Goal: Task Accomplishment & Management: Manage account settings

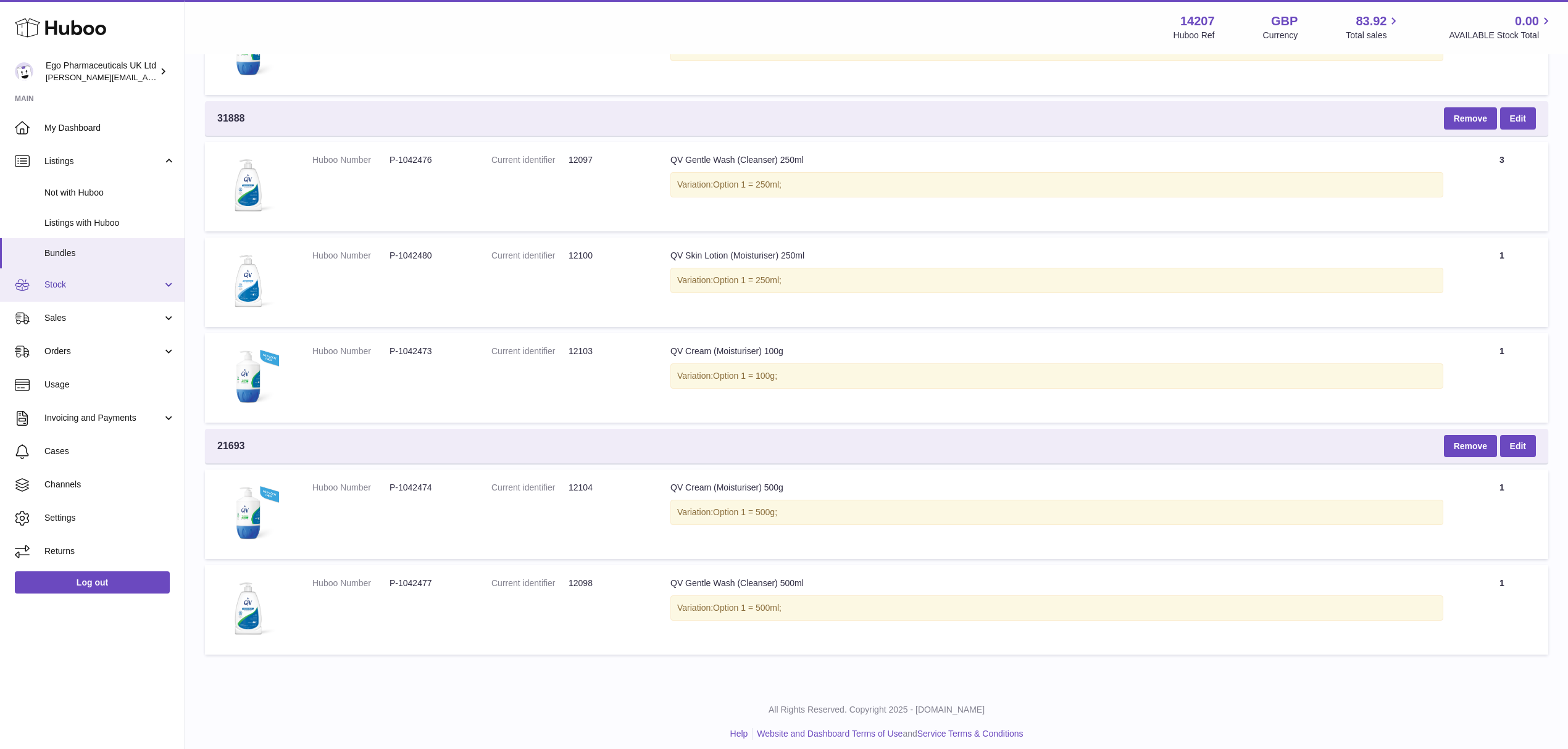
click at [132, 287] on span "Stock" at bounding box center [102, 285] width 118 height 12
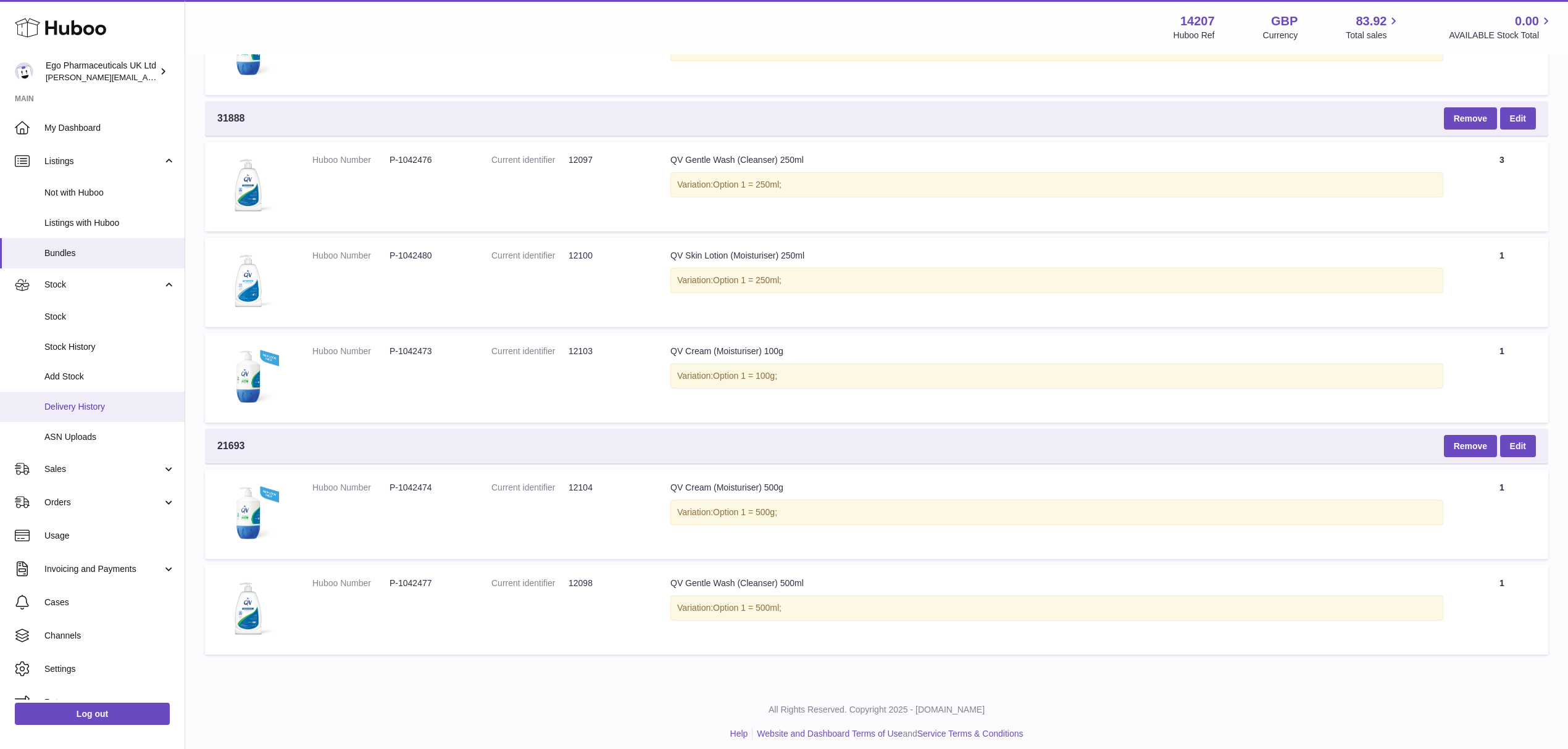
click at [90, 411] on span "Delivery History" at bounding box center [110, 407] width 131 height 12
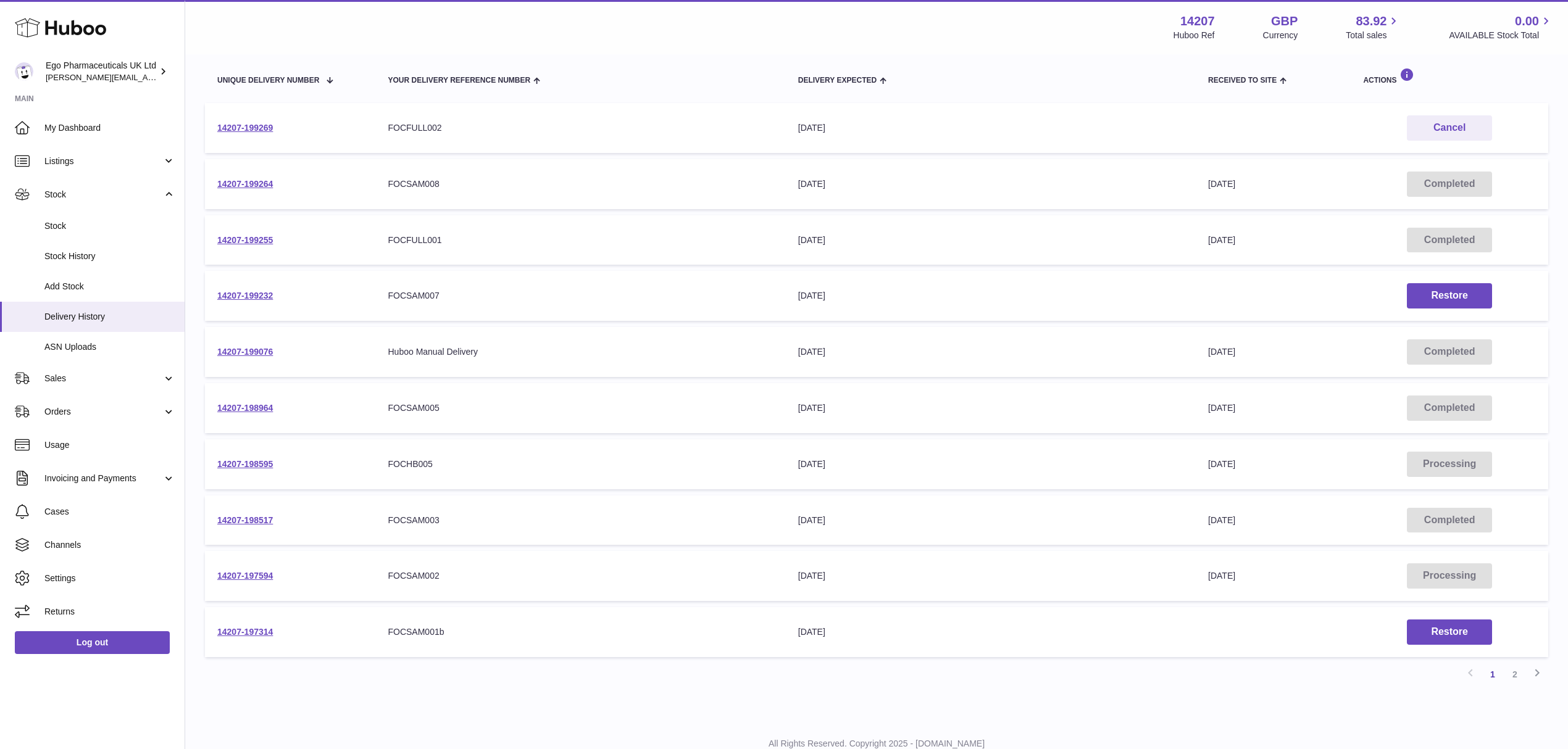
scroll to position [181, 0]
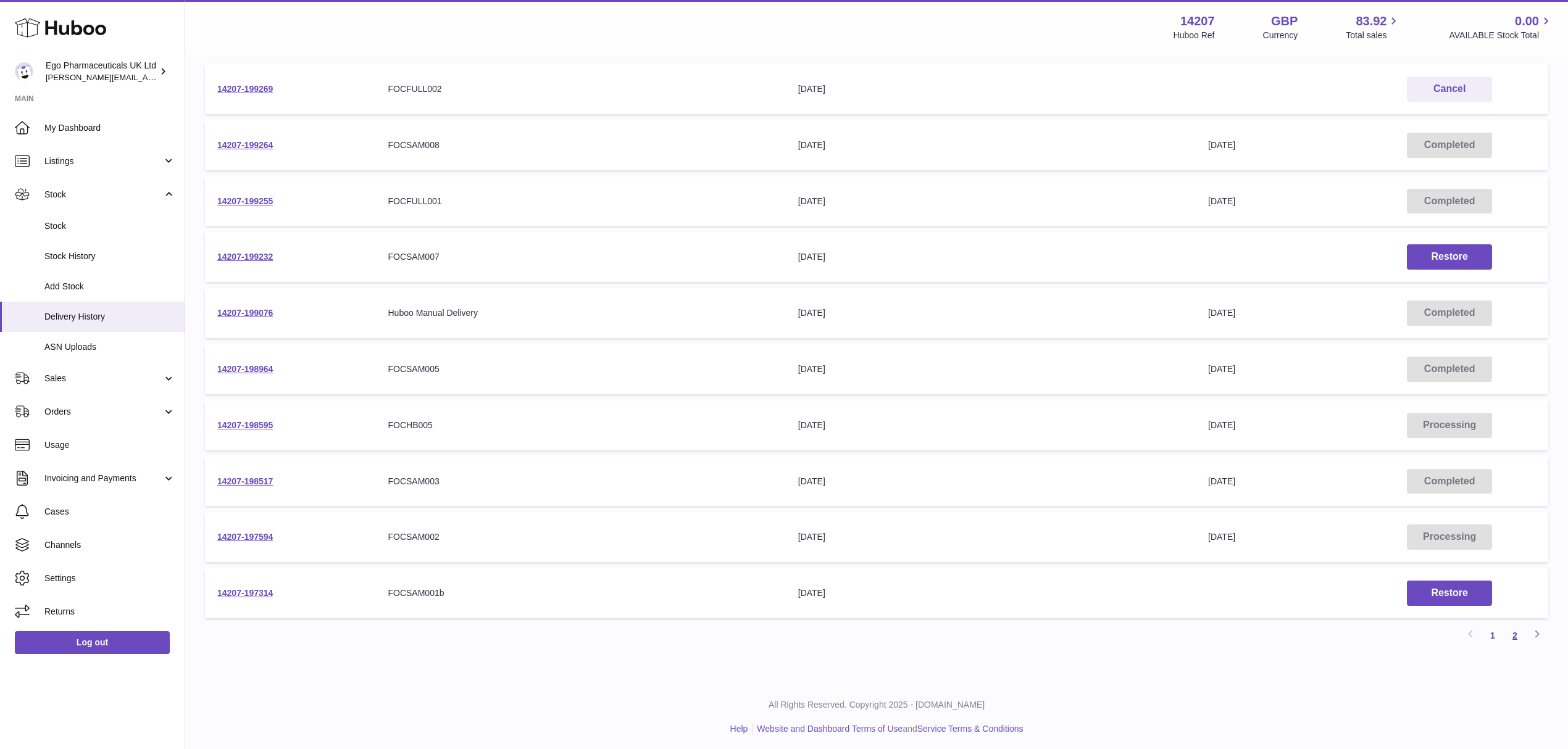
click at [1515, 629] on link "2" at bounding box center [1515, 635] width 22 height 22
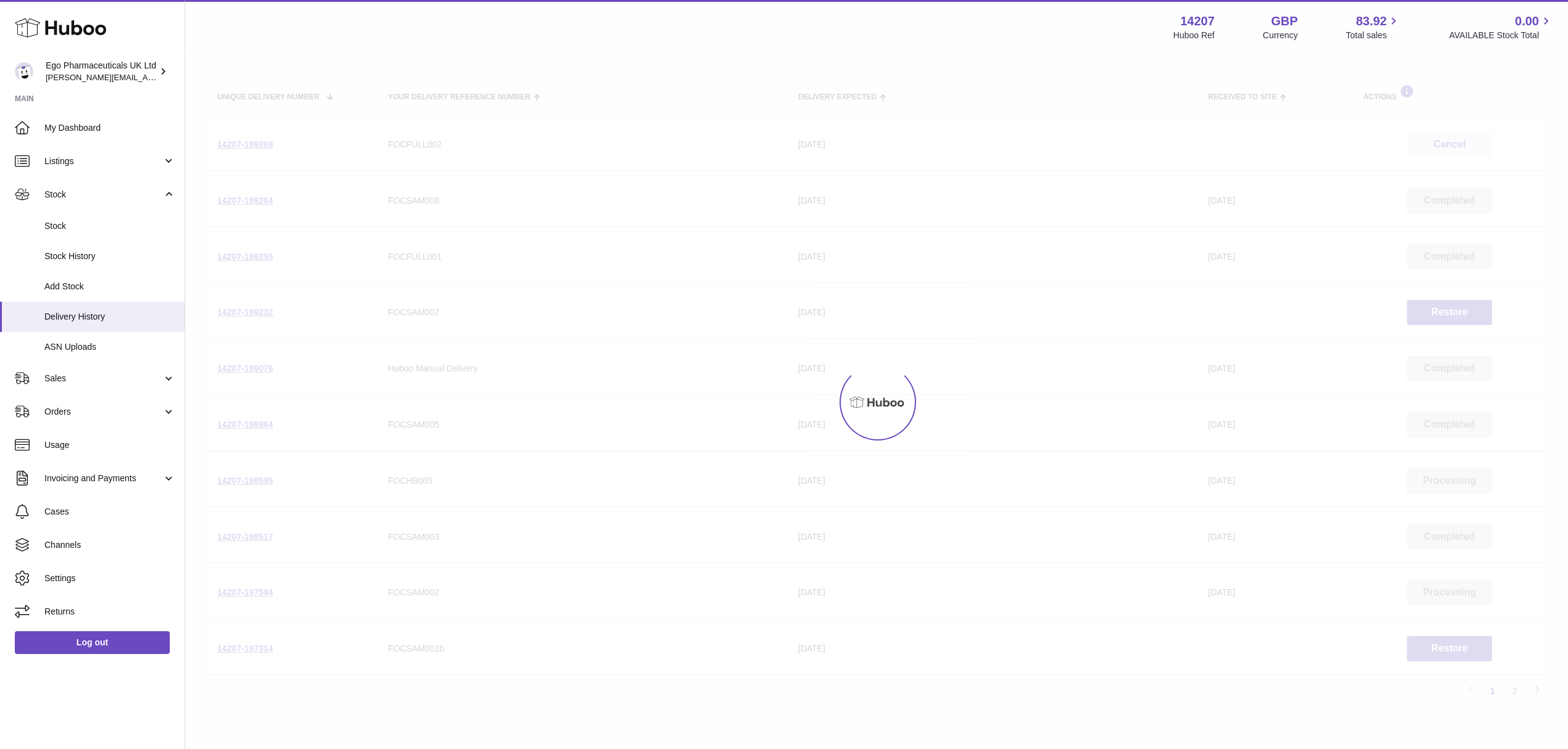
scroll to position [56, 0]
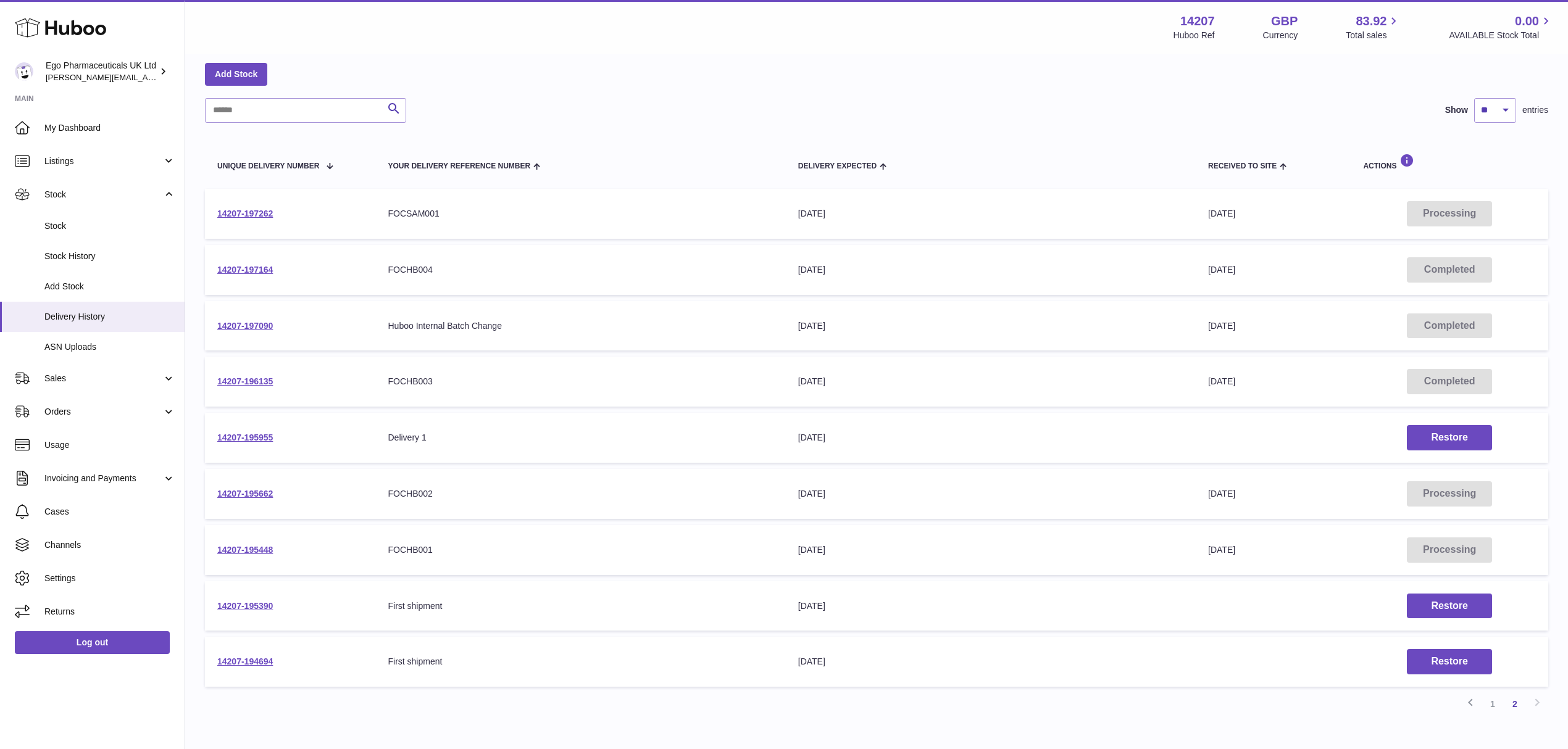
drag, startPoint x: 285, startPoint y: 211, endPoint x: 206, endPoint y: 214, distance: 79.1
click at [206, 214] on td "14207-197262" at bounding box center [290, 214] width 171 height 50
copy link "14207-197262"
click at [385, 722] on div "Delivery list Add Stock Search Show ** ** ** *** entries Unique Delivery Number…" at bounding box center [876, 374] width 1383 height 749
drag, startPoint x: 430, startPoint y: 695, endPoint x: 438, endPoint y: 672, distance: 24.4
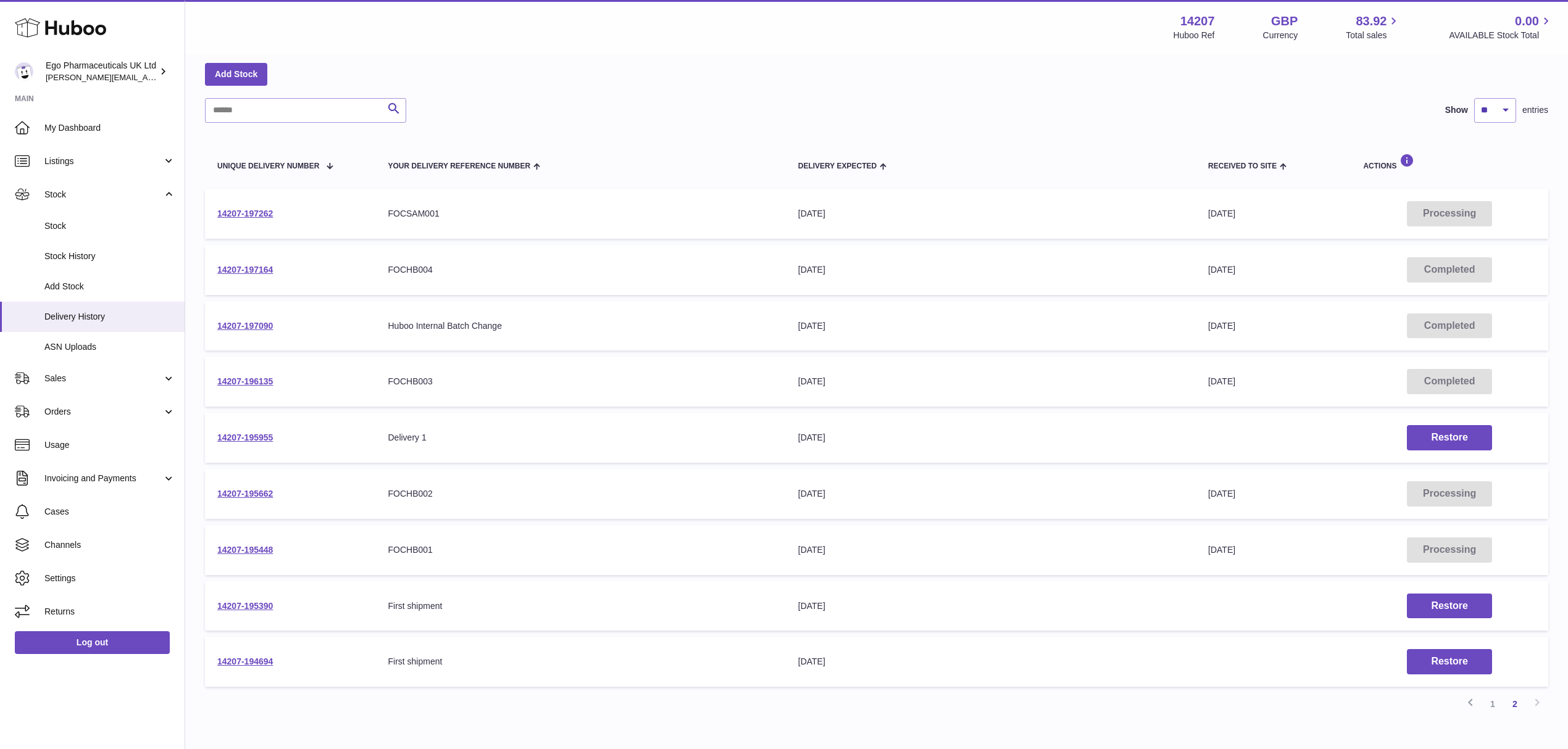
click at [430, 695] on div "Previous 1 2 Next" at bounding box center [876, 704] width 1343 height 22
drag, startPoint x: 297, startPoint y: 490, endPoint x: 215, endPoint y: 491, distance: 82.0
click at [215, 491] on td "14207-195662" at bounding box center [290, 494] width 171 height 50
copy link "14207-195662"
drag, startPoint x: 285, startPoint y: 546, endPoint x: 201, endPoint y: 549, distance: 84.1
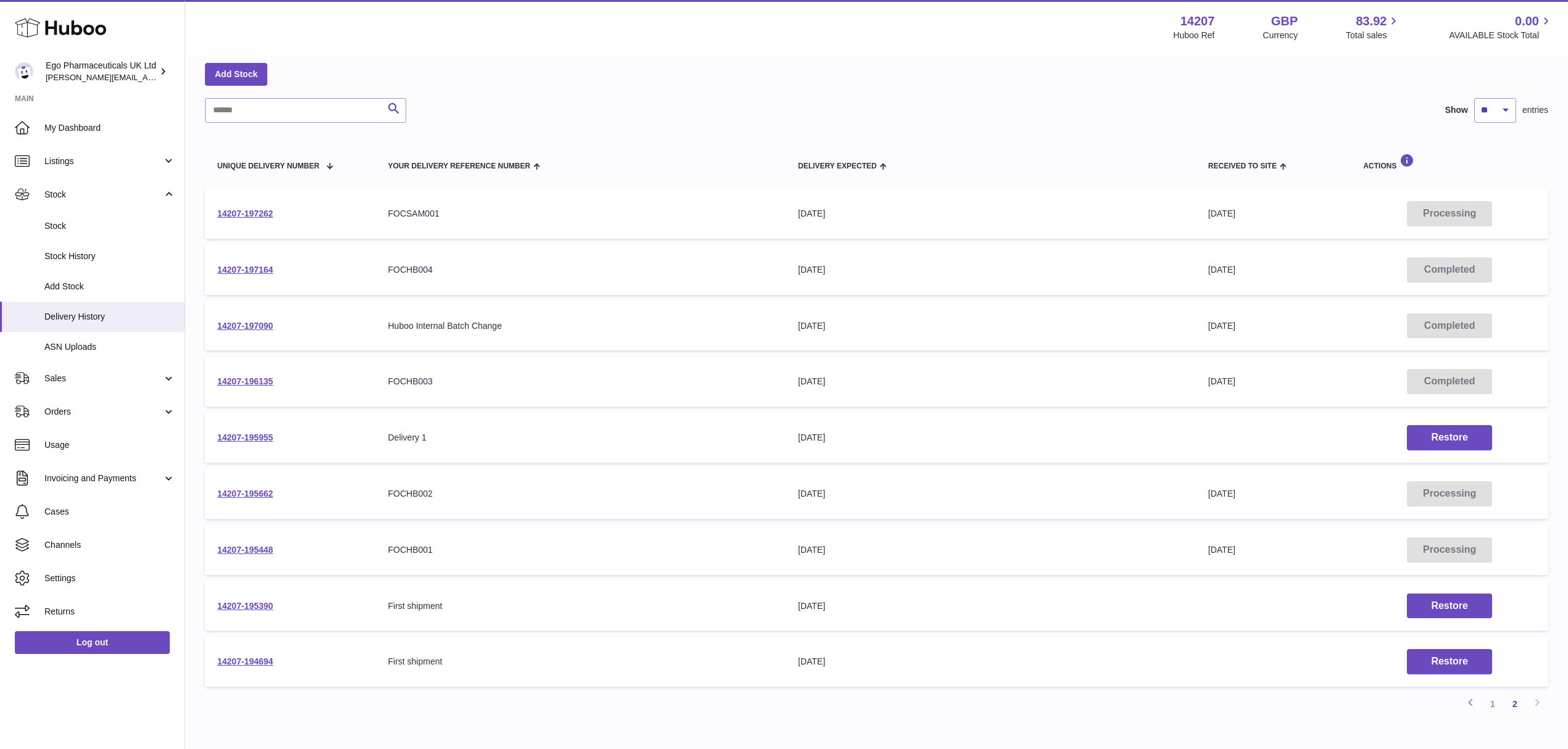
click at [201, 549] on div "Delivery list Add Stock Search Show ** ** ** *** entries Unique Delivery Number…" at bounding box center [876, 374] width 1383 height 749
click at [332, 537] on td "14207-195448" at bounding box center [290, 551] width 171 height 50
drag, startPoint x: 271, startPoint y: 546, endPoint x: 212, endPoint y: 548, distance: 59.0
click at [212, 548] on td "14207-195448" at bounding box center [290, 551] width 171 height 50
copy link "14207-195448"
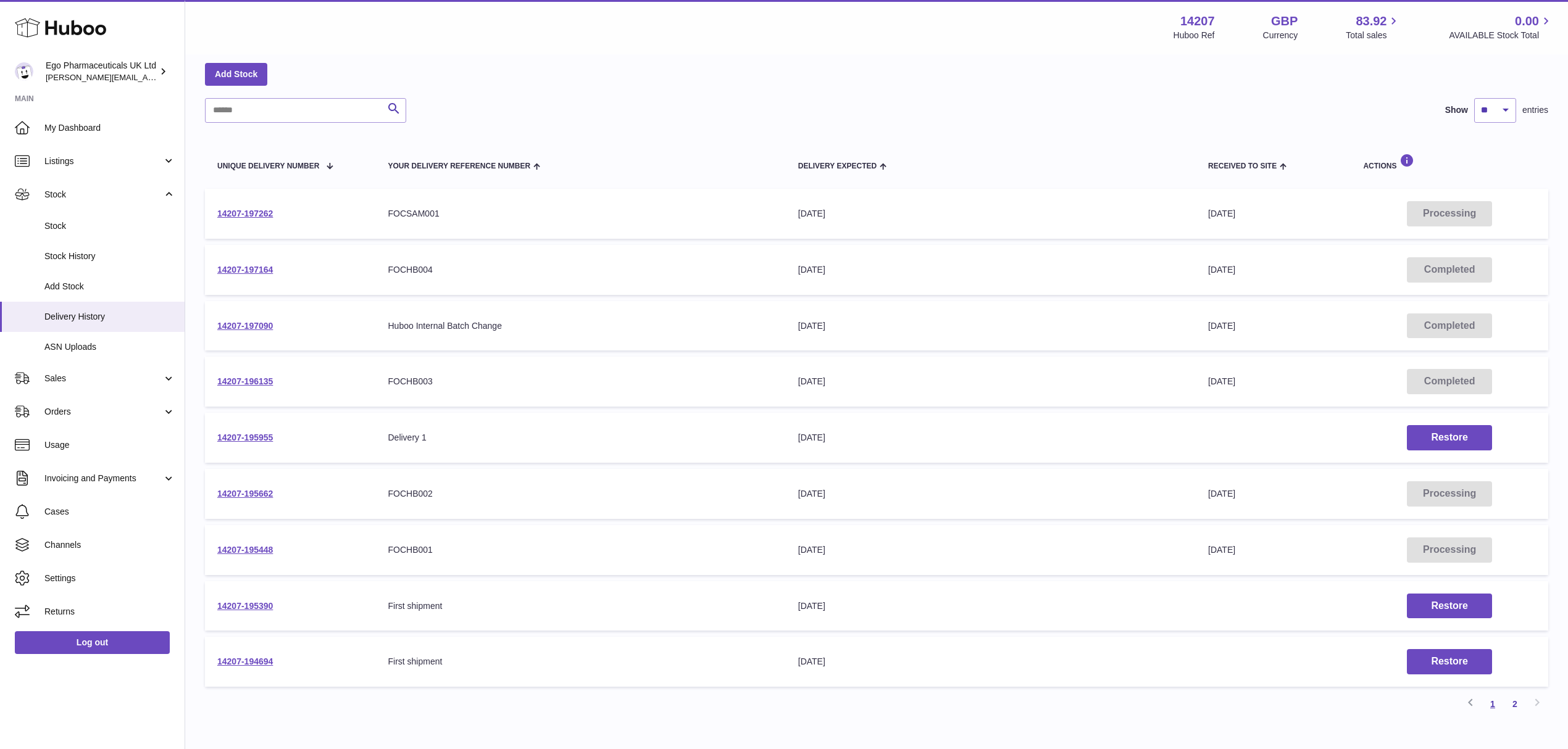
click at [1495, 701] on link "1" at bounding box center [1493, 704] width 22 height 22
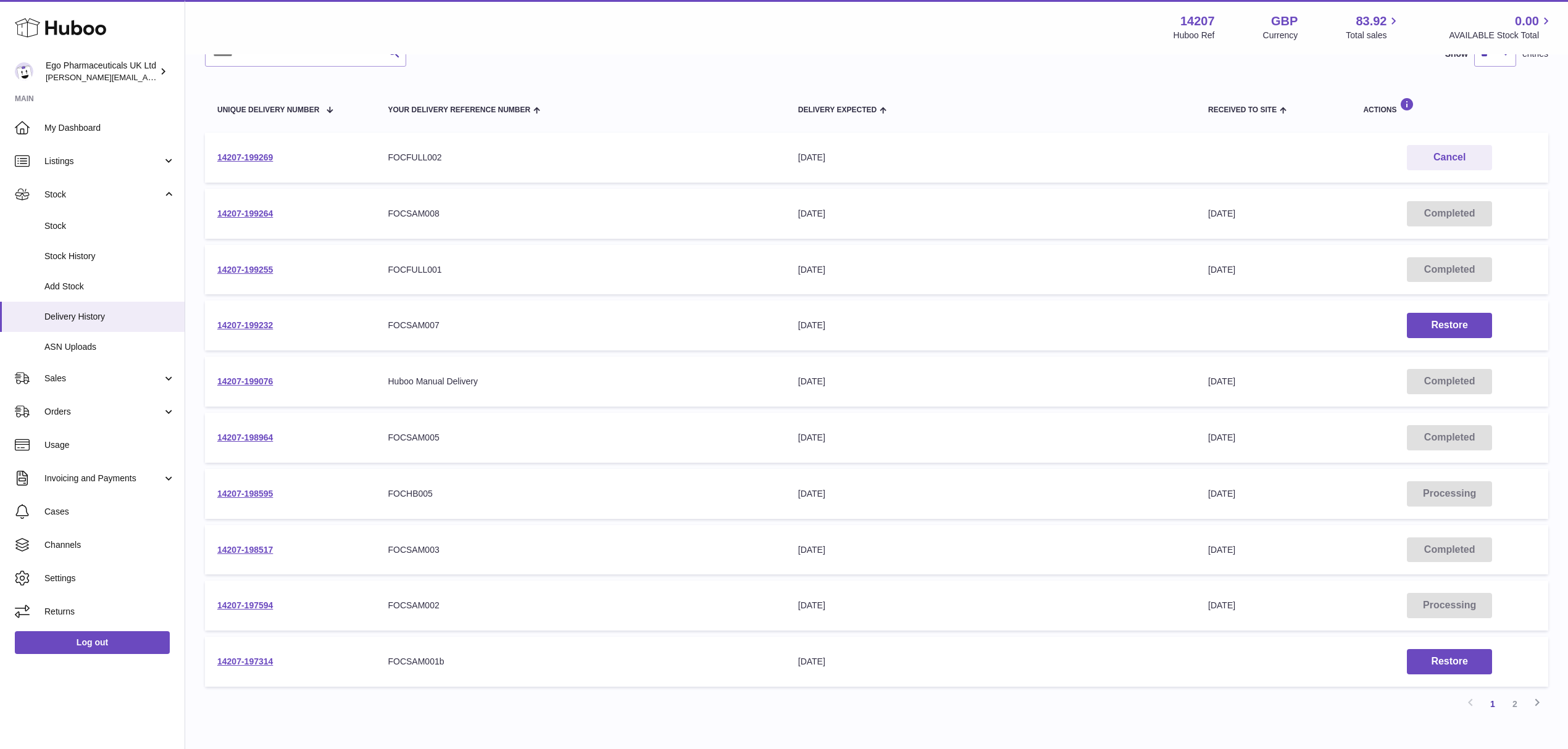
scroll to position [138, 0]
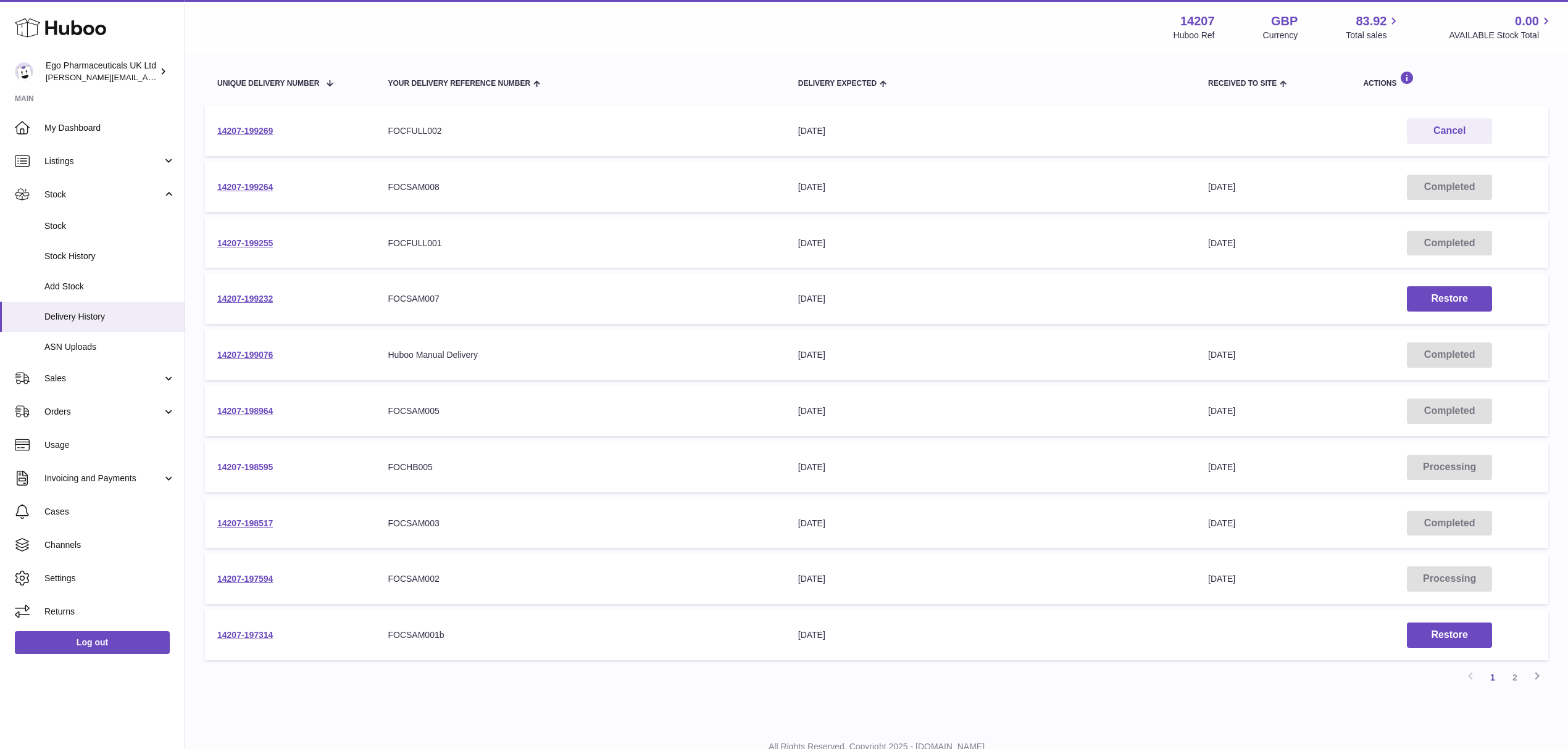
click at [251, 464] on link "14207-198595" at bounding box center [245, 467] width 56 height 10
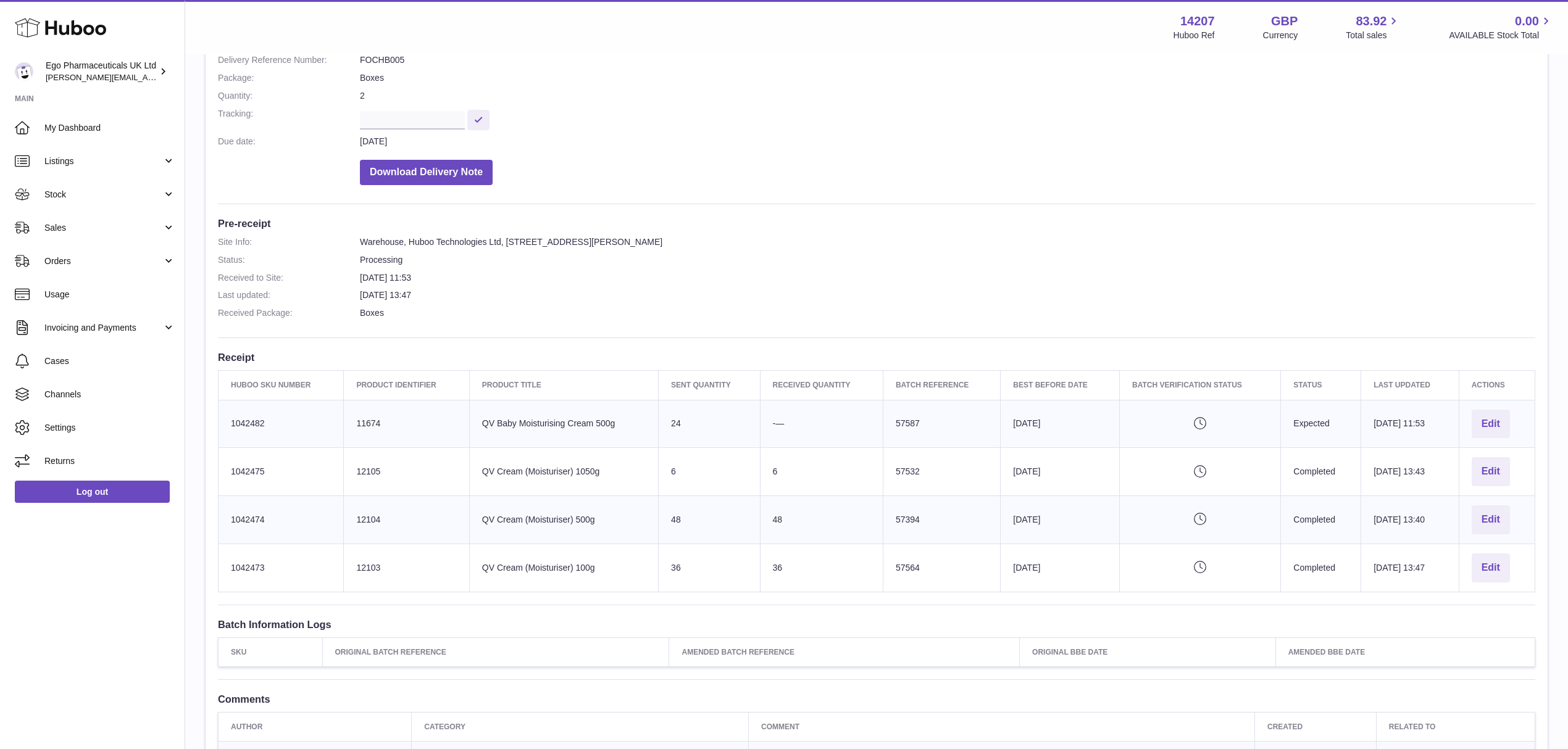
scroll to position [353, 0]
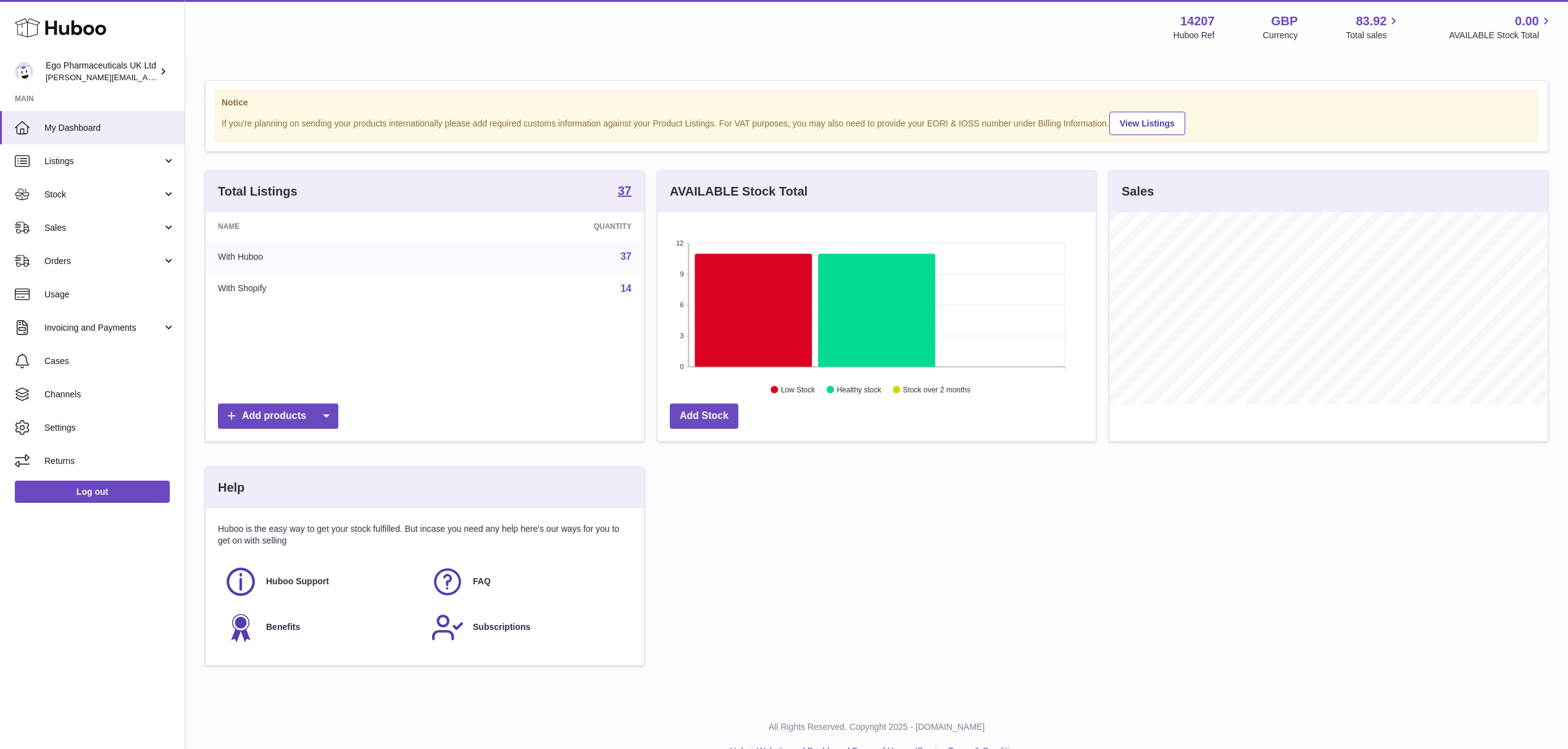
scroll to position [192, 438]
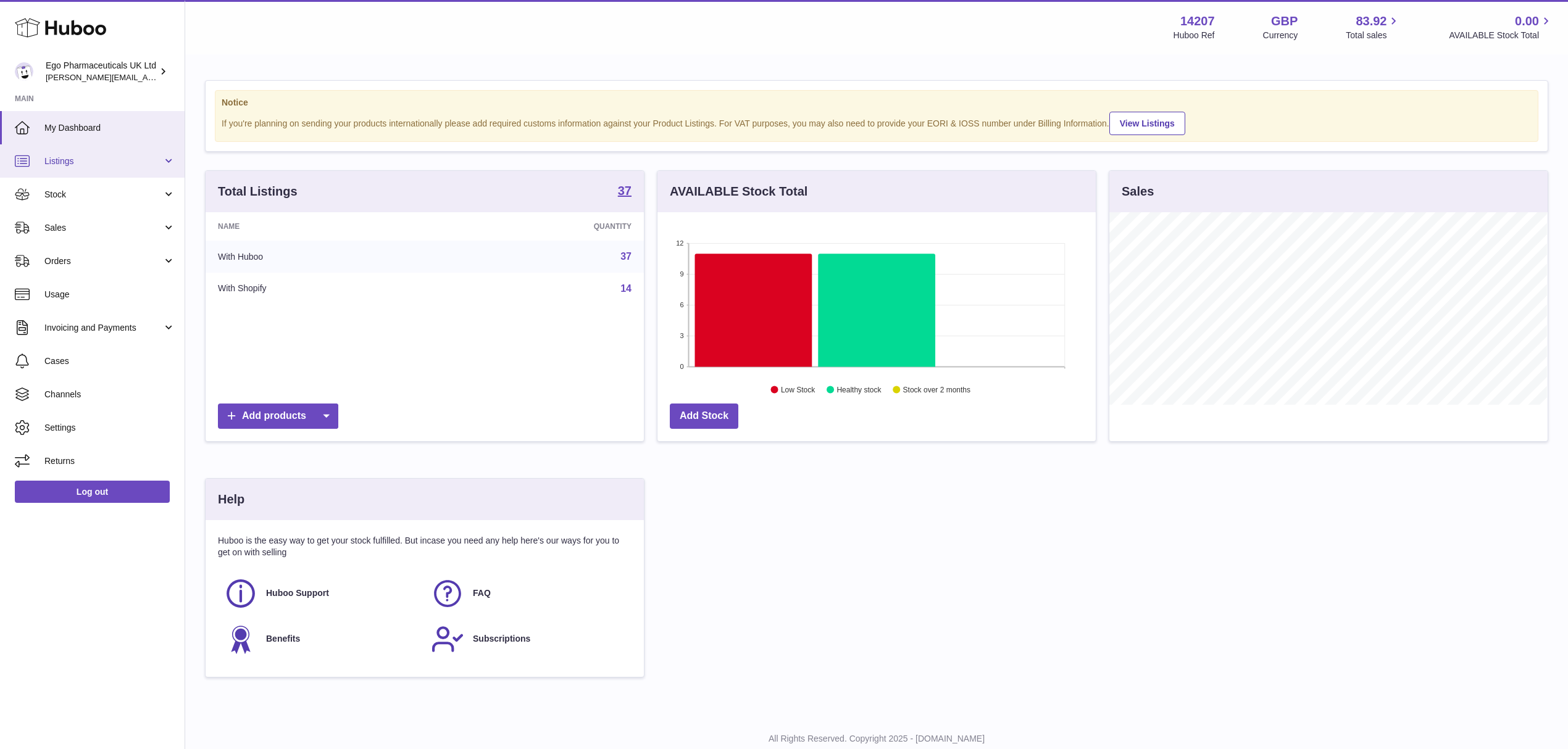
click at [118, 158] on span "Listings" at bounding box center [102, 161] width 118 height 12
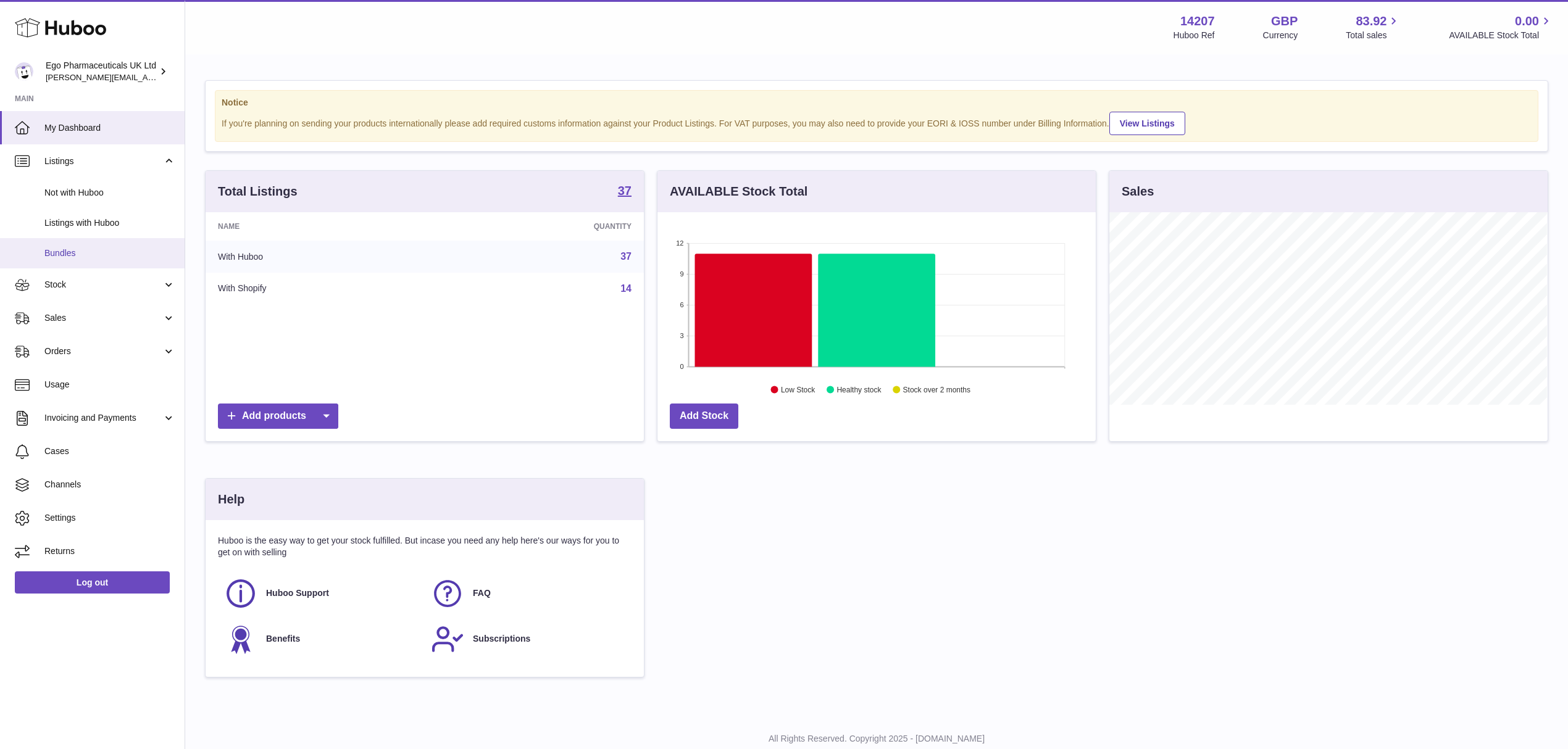
click at [82, 238] on link "Bundles" at bounding box center [92, 253] width 184 height 31
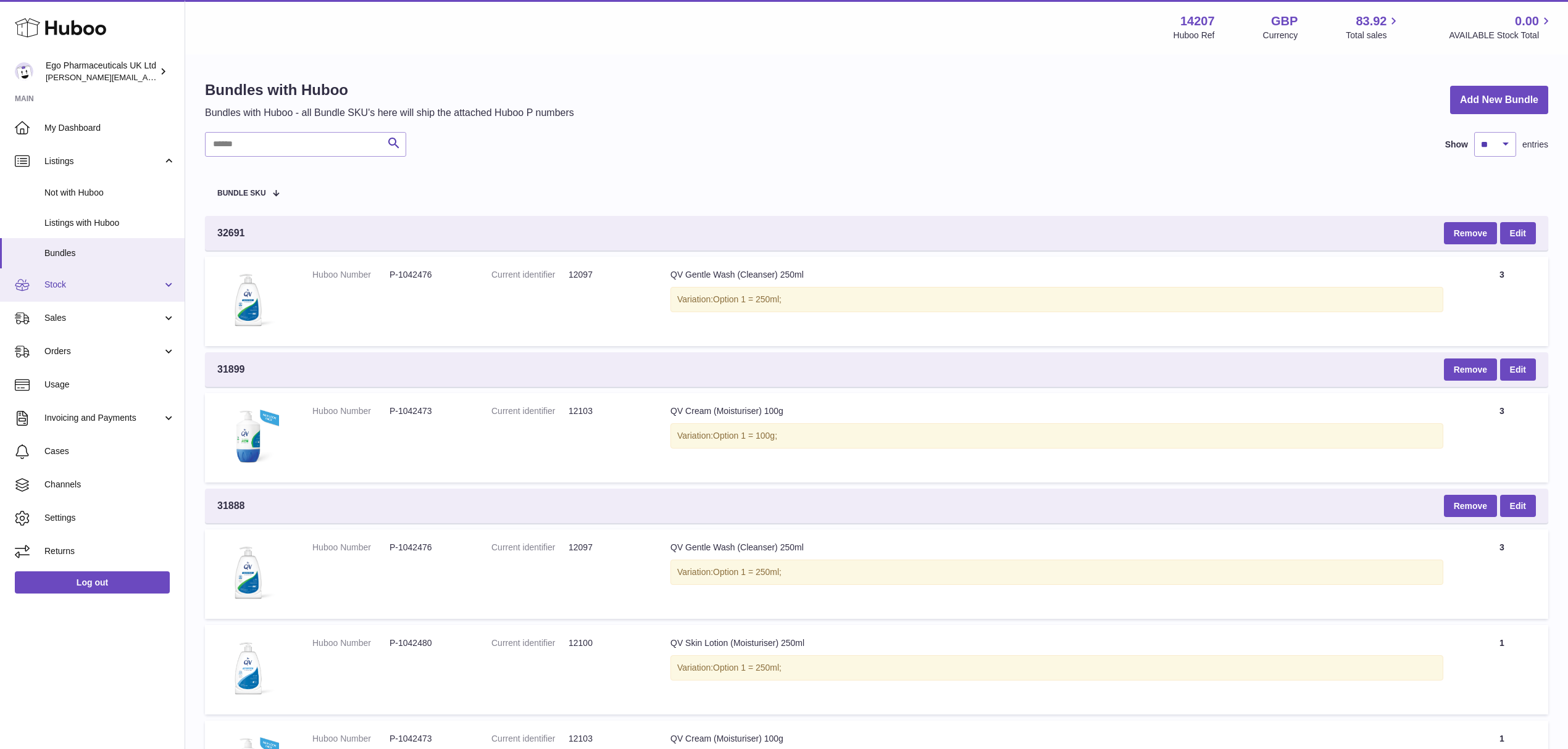
click at [80, 287] on span "Stock" at bounding box center [102, 285] width 118 height 12
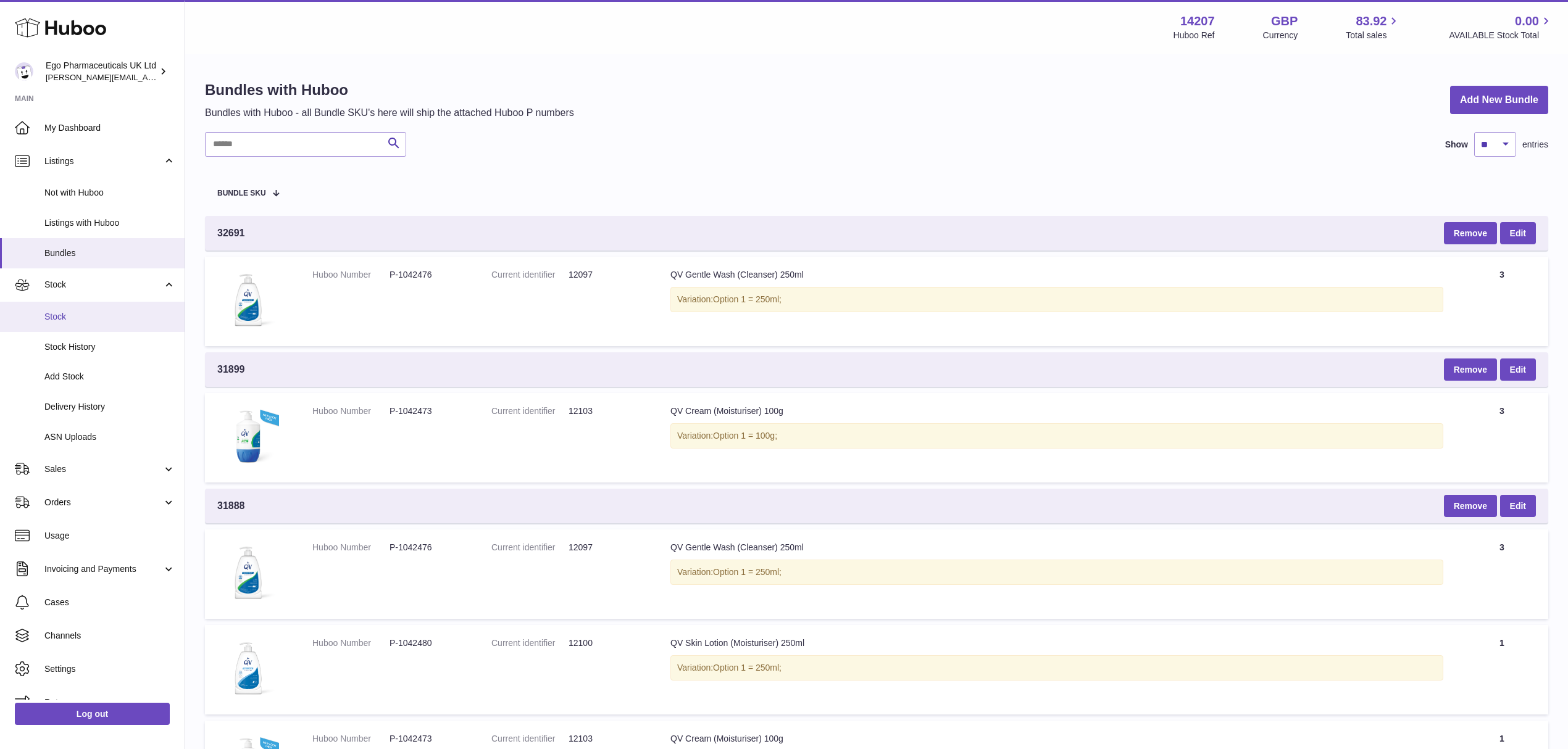
click at [57, 314] on span "Stock" at bounding box center [110, 316] width 131 height 12
click at [581, 310] on td "Current identifier 12097" at bounding box center [568, 302] width 179 height 90
click at [230, 228] on span "32691" at bounding box center [231, 233] width 28 height 13
copy span "32691"
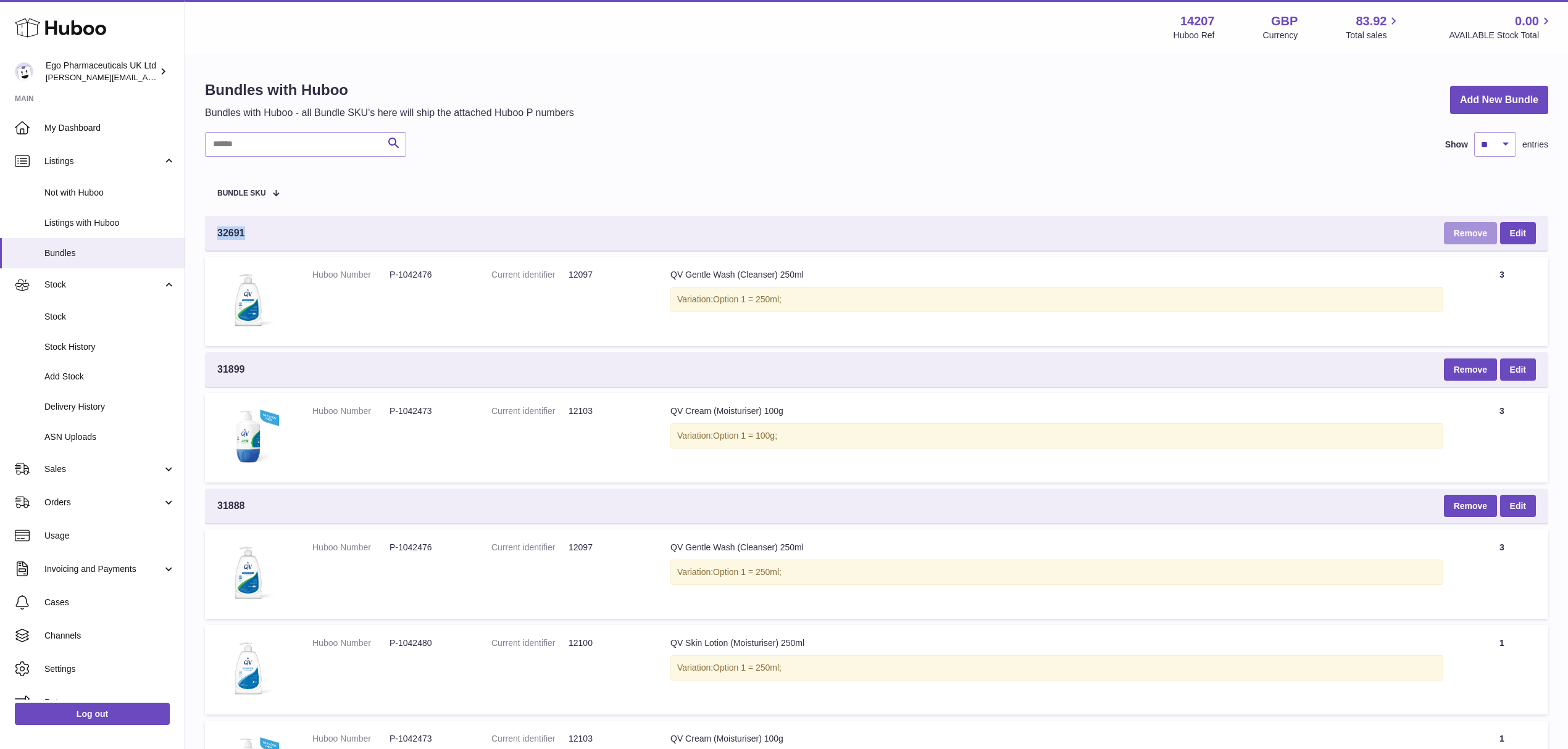
click at [1461, 230] on button "Remove" at bounding box center [1470, 233] width 53 height 22
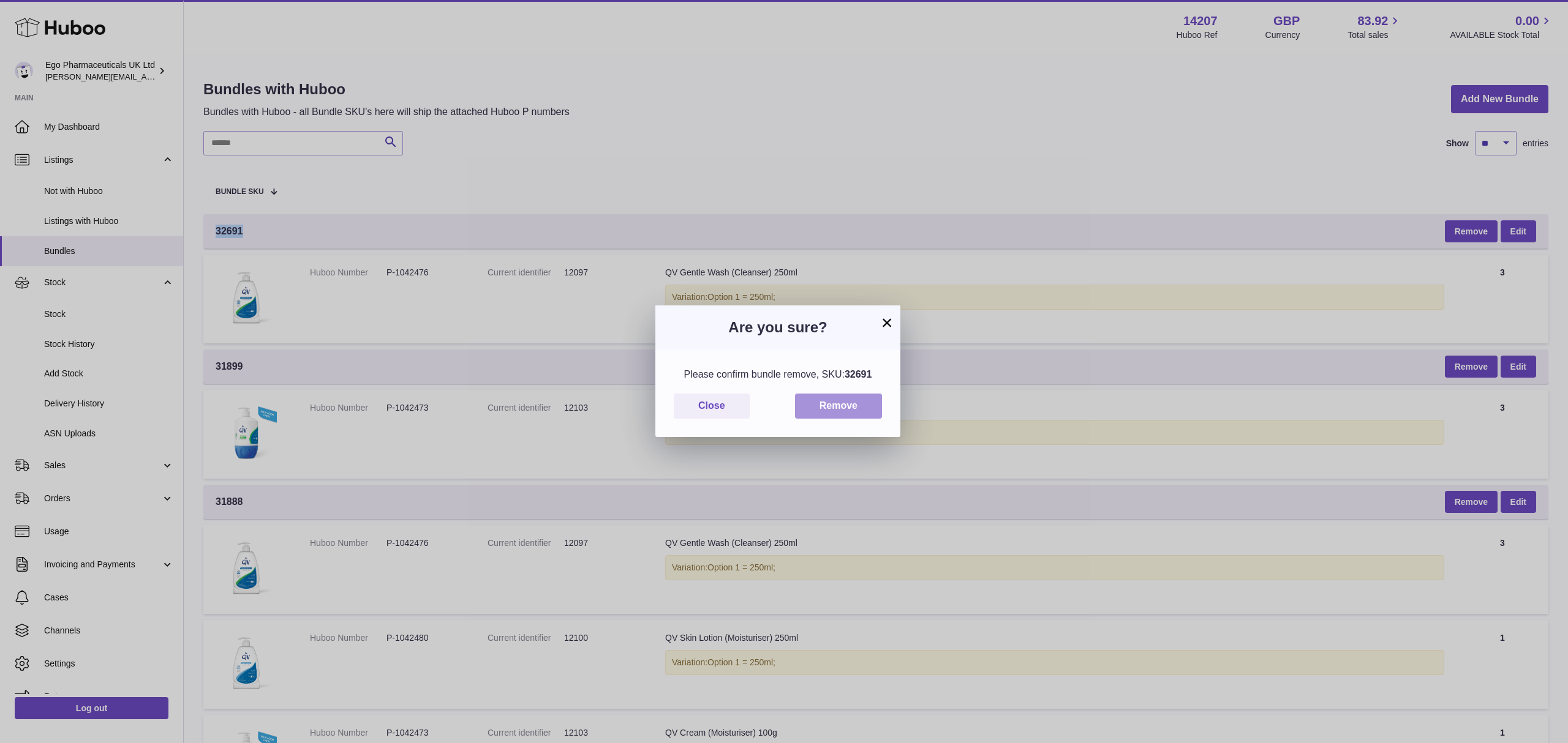
click at [860, 403] on button "Remove" at bounding box center [839, 406] width 87 height 25
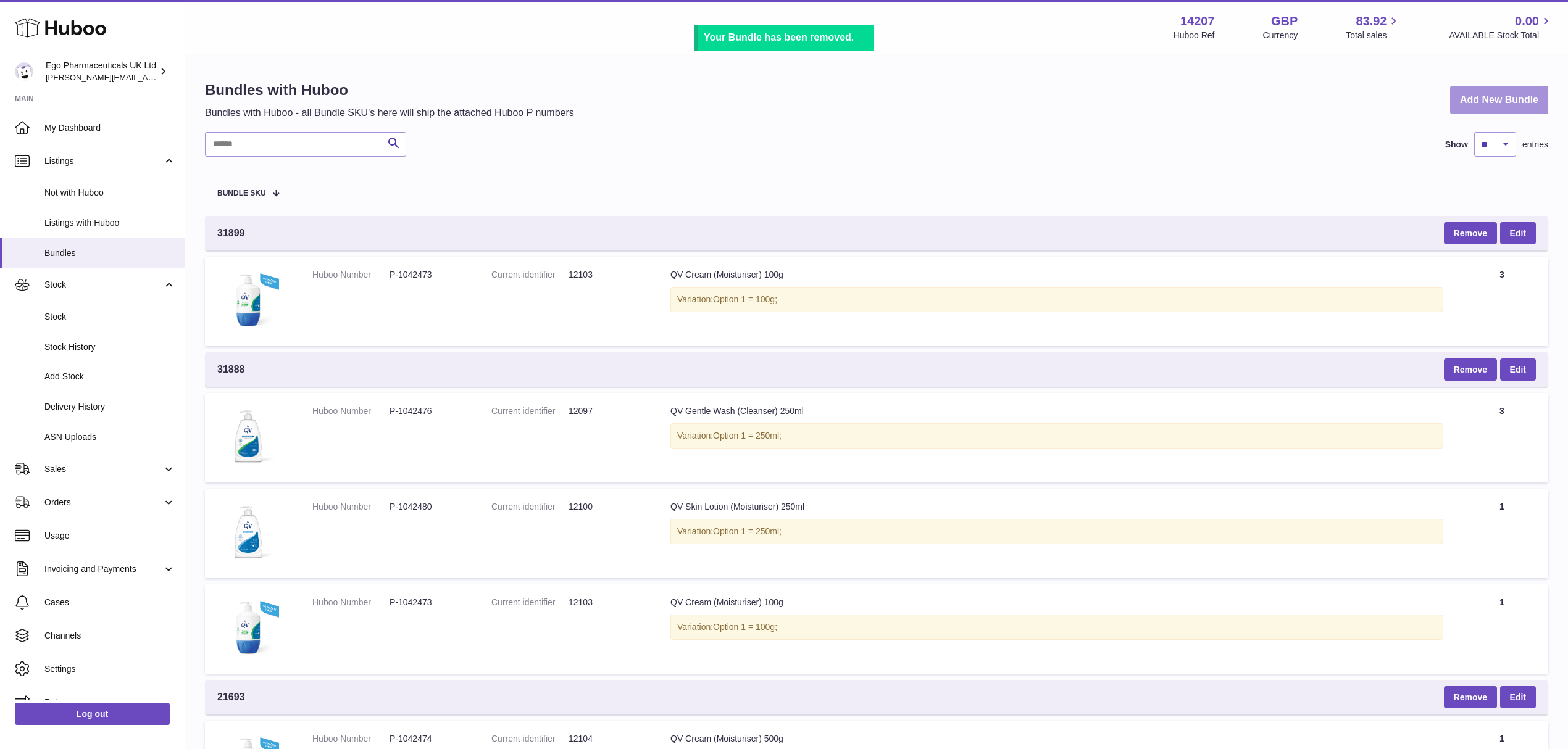
click at [1489, 99] on link "Add New Bundle" at bounding box center [1499, 101] width 98 height 29
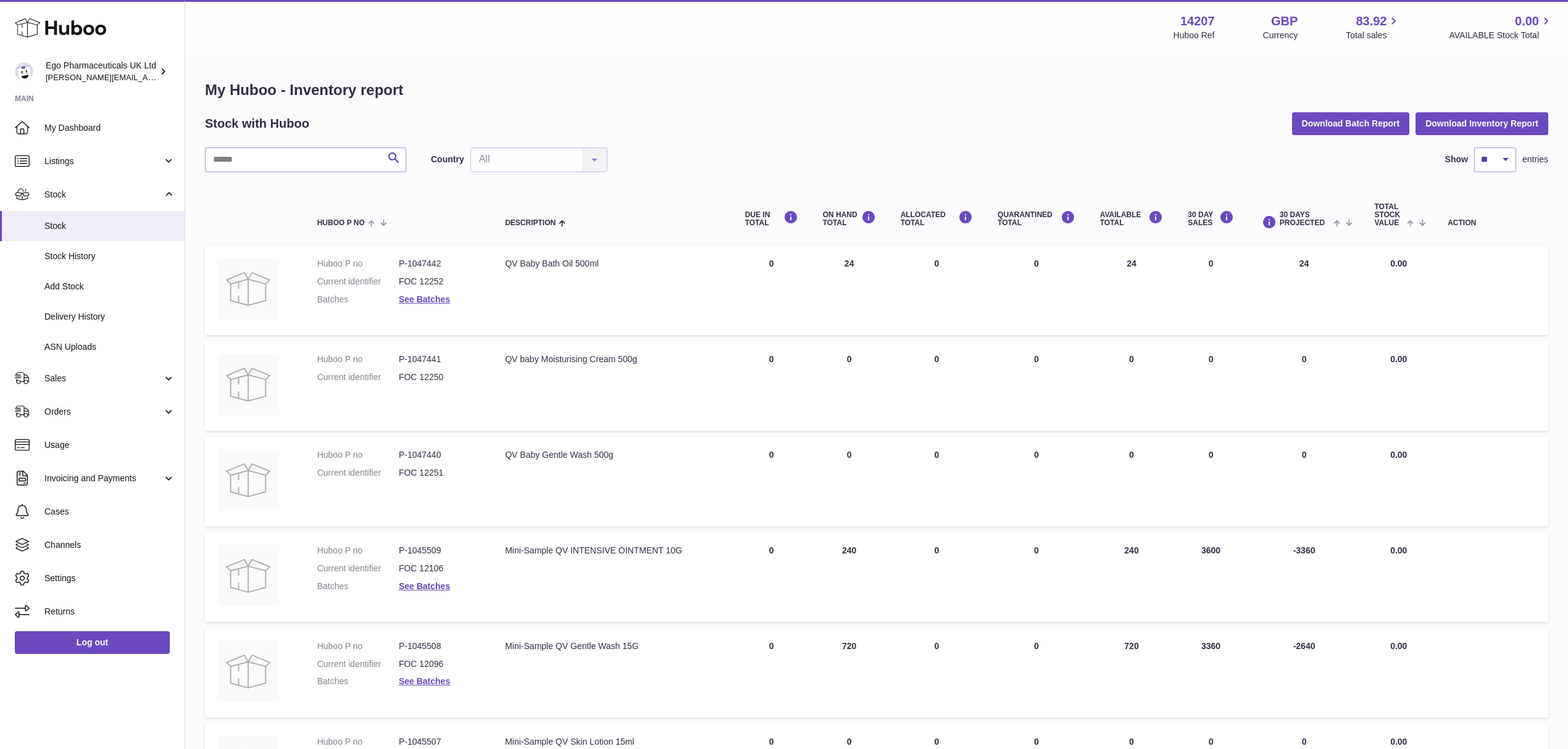
click at [791, 114] on div "Stock with Huboo Download Batch Report Download Inventory Report" at bounding box center [876, 123] width 1343 height 22
click at [317, 163] on input "text" at bounding box center [306, 159] width 201 height 24
type input "**********"
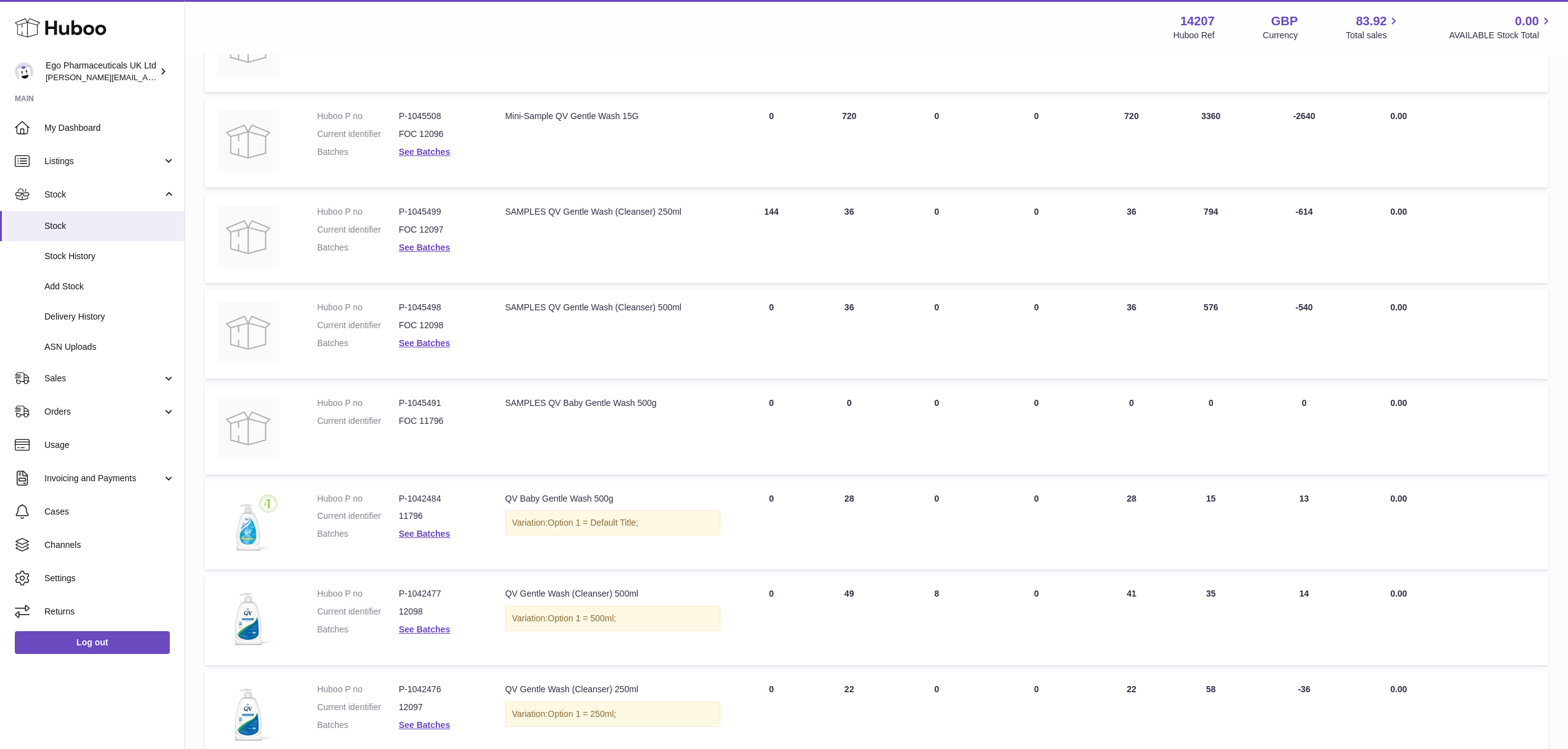
scroll to position [350, 0]
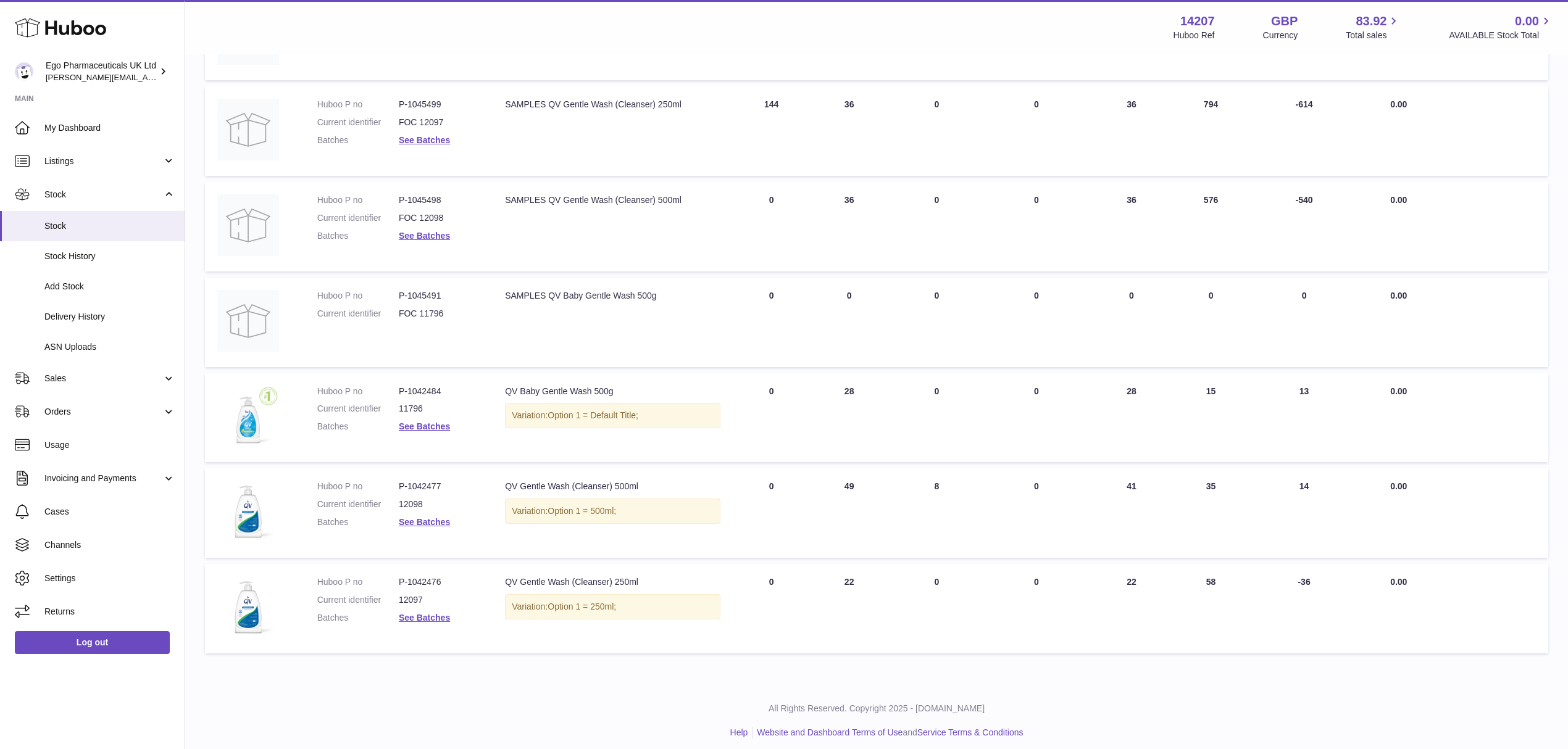
drag, startPoint x: 1162, startPoint y: 563, endPoint x: 1243, endPoint y: 560, distance: 81.1
click at [1203, 564] on tr "Huboo P no P-1042476 Current identifier 12097 Batches See Batches Description Q…" at bounding box center [876, 609] width 1343 height 90
drag, startPoint x: 1126, startPoint y: 578, endPoint x: 1199, endPoint y: 578, distance: 73.0
click at [1175, 578] on tr "Huboo P no P-1042476 Current identifier 12097 Batches See Batches Description Q…" at bounding box center [876, 609] width 1343 height 90
click at [408, 595] on dd "12097" at bounding box center [439, 600] width 82 height 12
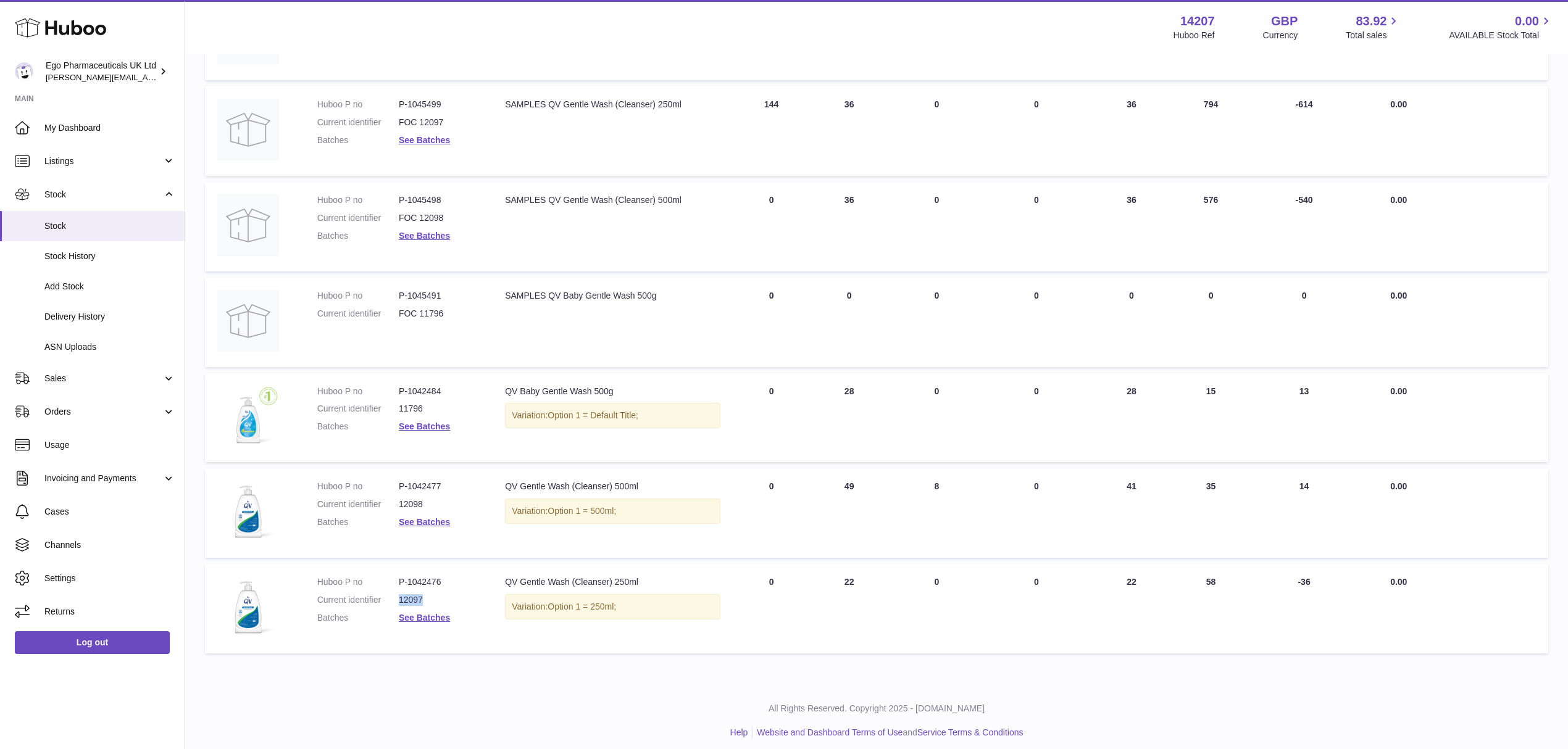
click at [408, 595] on dd "12097" at bounding box center [439, 600] width 82 height 12
copy dd "12097"
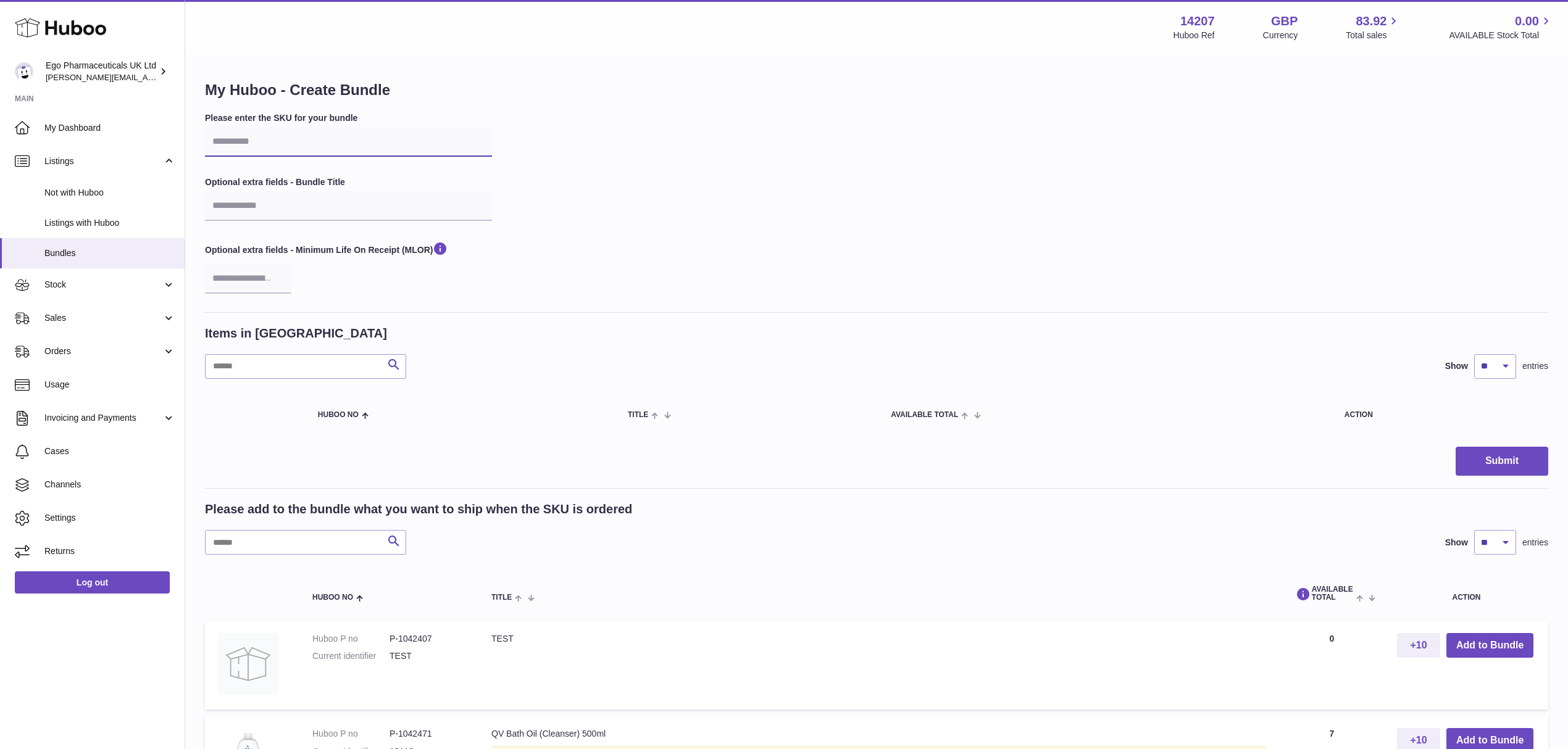
click at [295, 154] on input "text" at bounding box center [349, 142] width 288 height 30
paste input "*****"
type input "*****"
click at [258, 205] on input "text" at bounding box center [349, 206] width 288 height 30
type input "**********"
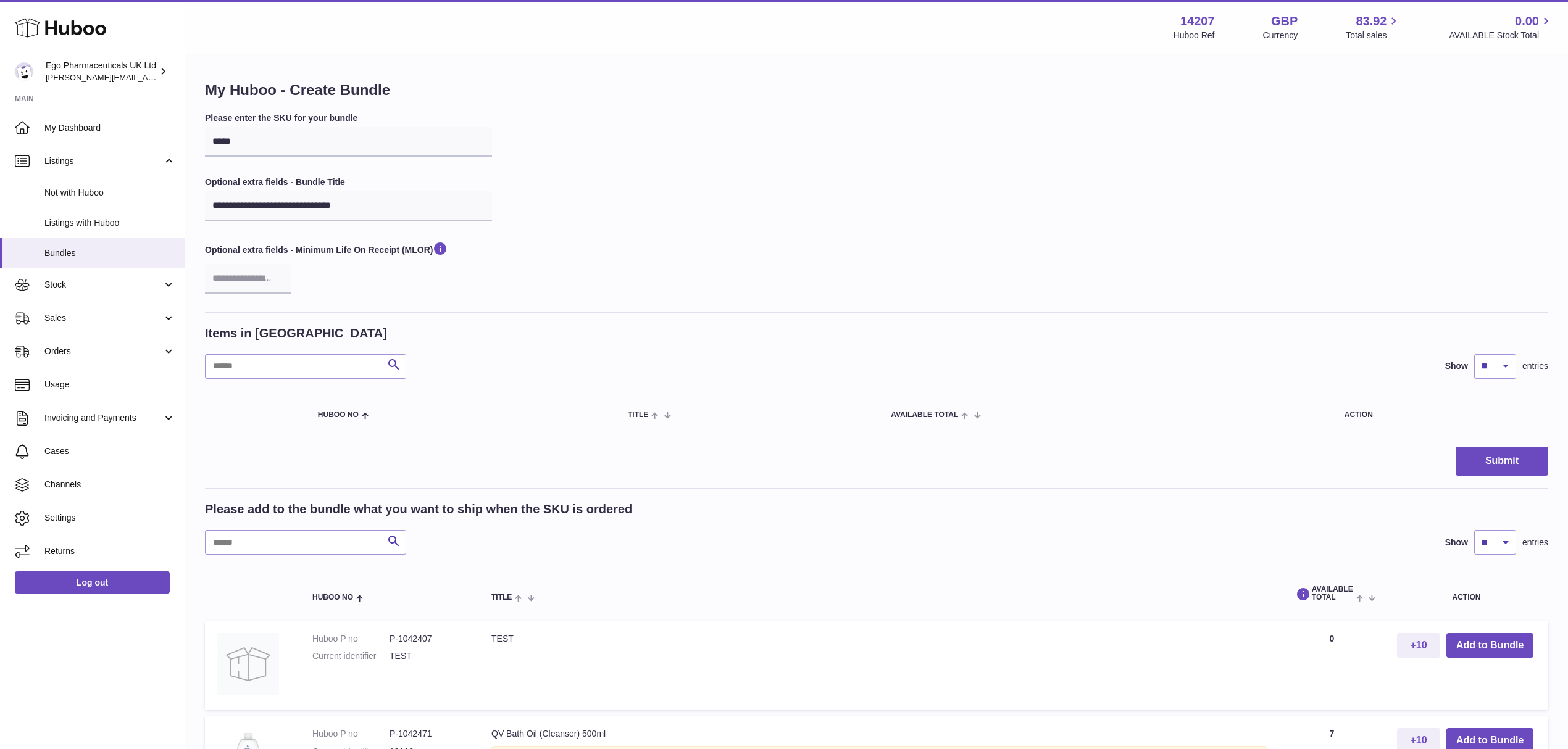
click at [779, 167] on div "**********" at bounding box center [876, 212] width 1343 height 200
click at [658, 265] on div "**********" at bounding box center [876, 212] width 1343 height 200
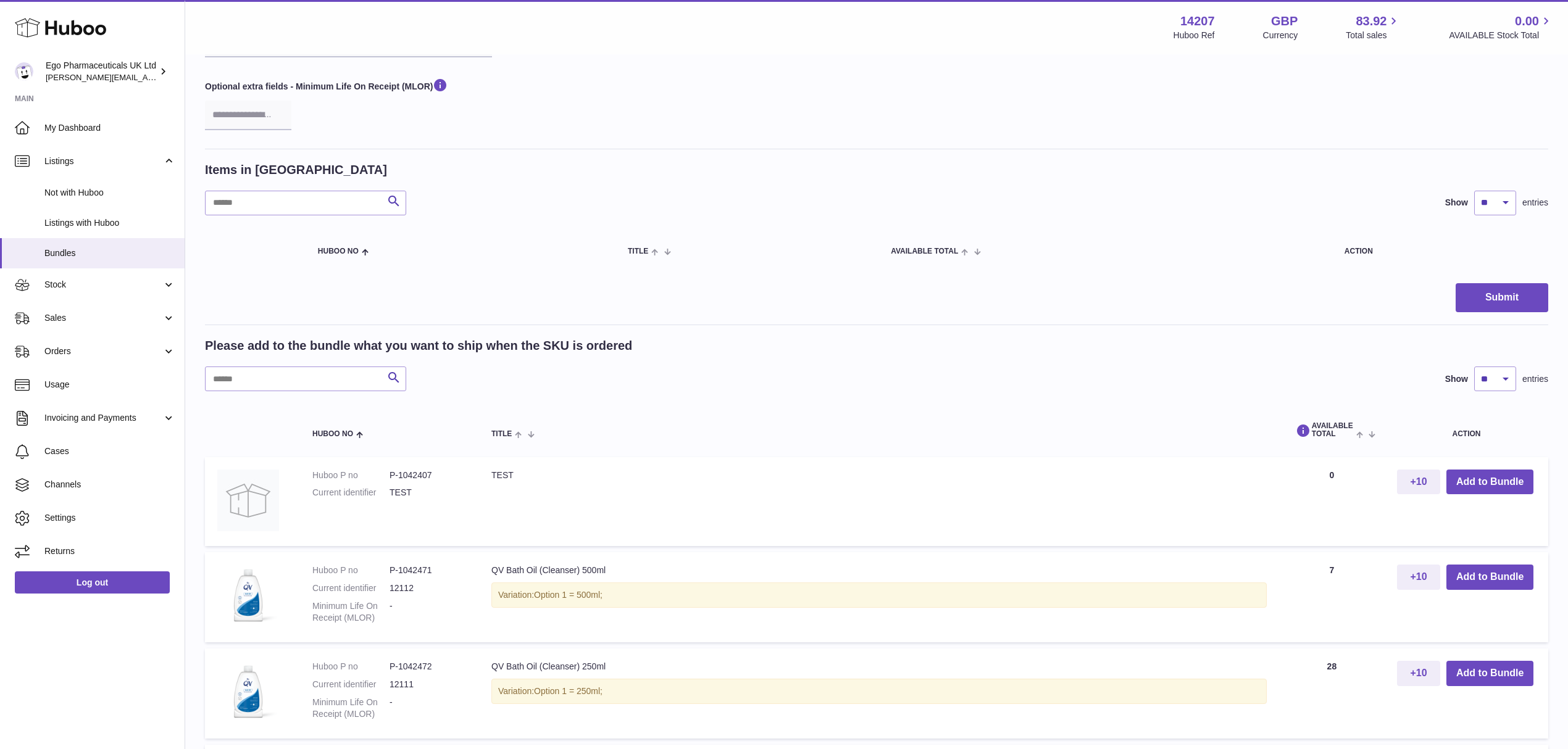
scroll to position [164, 0]
click at [301, 207] on input "text" at bounding box center [306, 202] width 201 height 24
type input "**********"
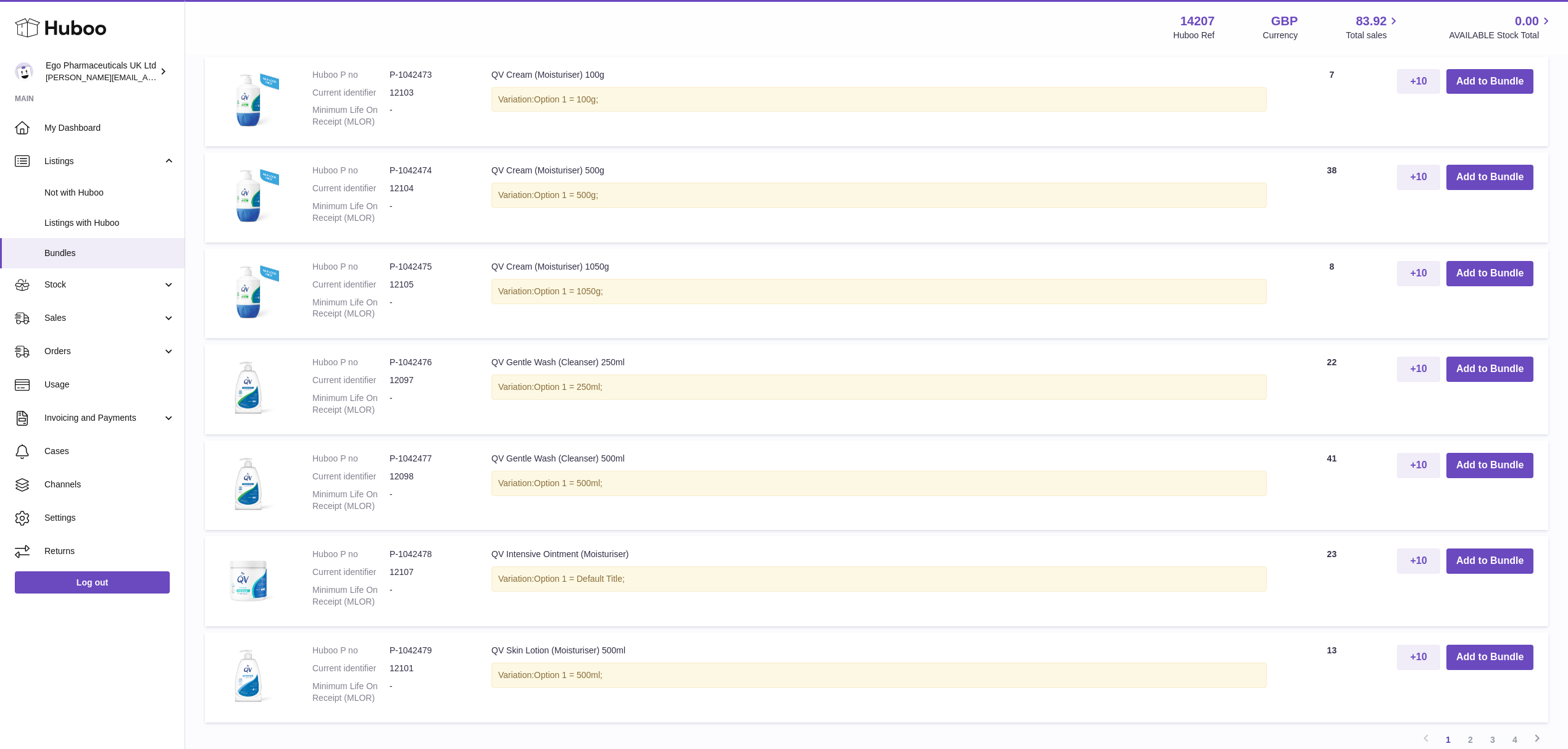
scroll to position [823, 0]
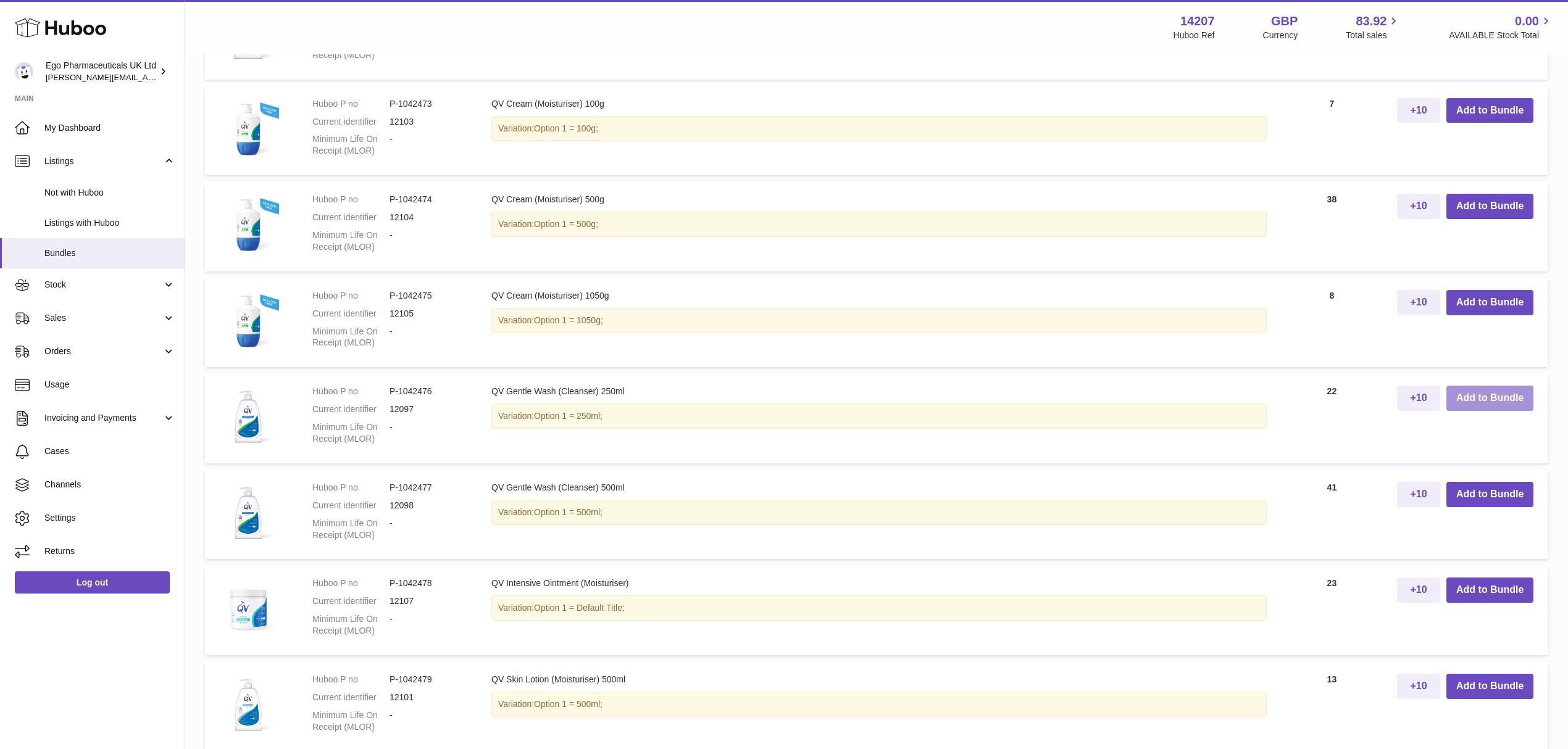
click at [1495, 401] on button "Add to Bundle" at bounding box center [1490, 398] width 87 height 25
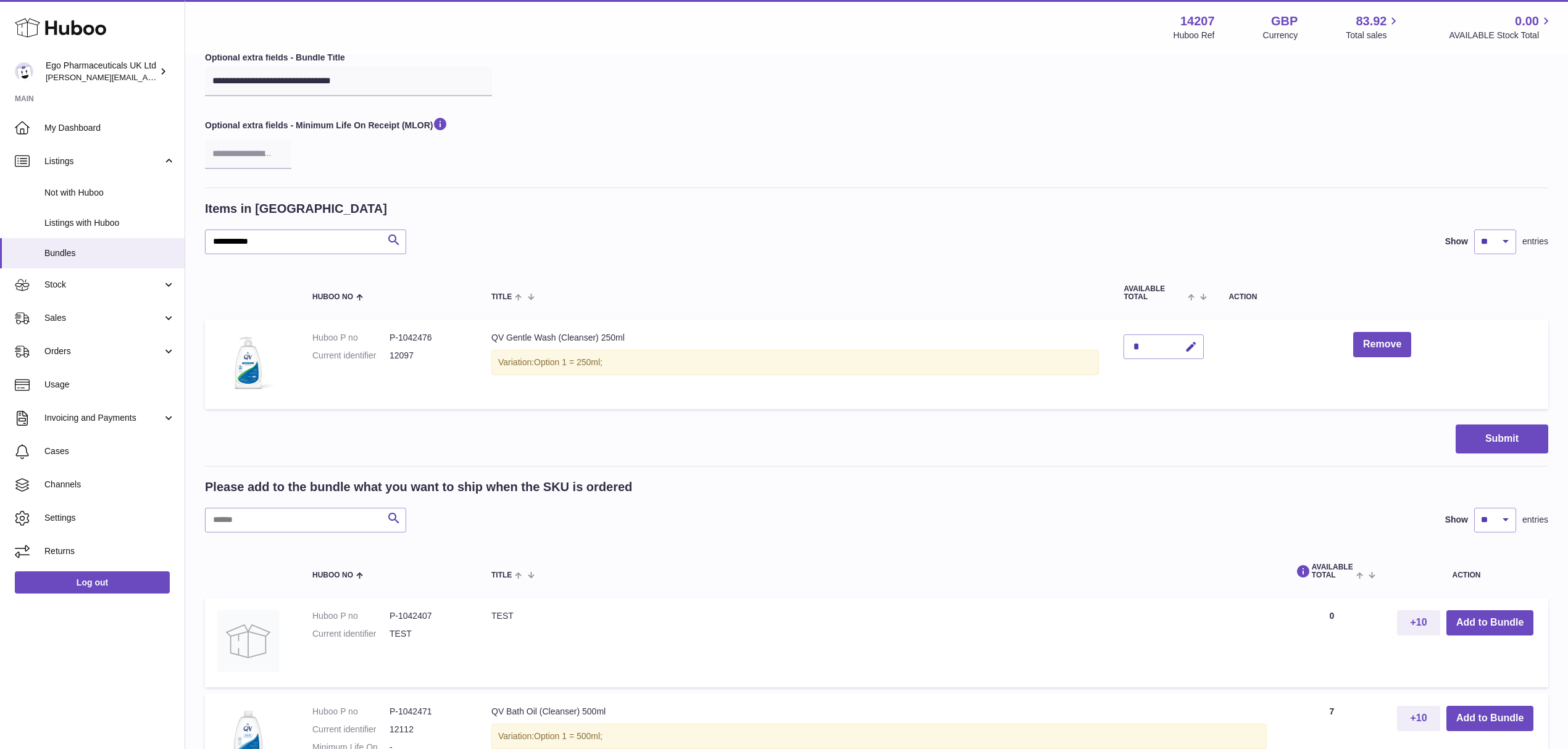
scroll to position [0, 0]
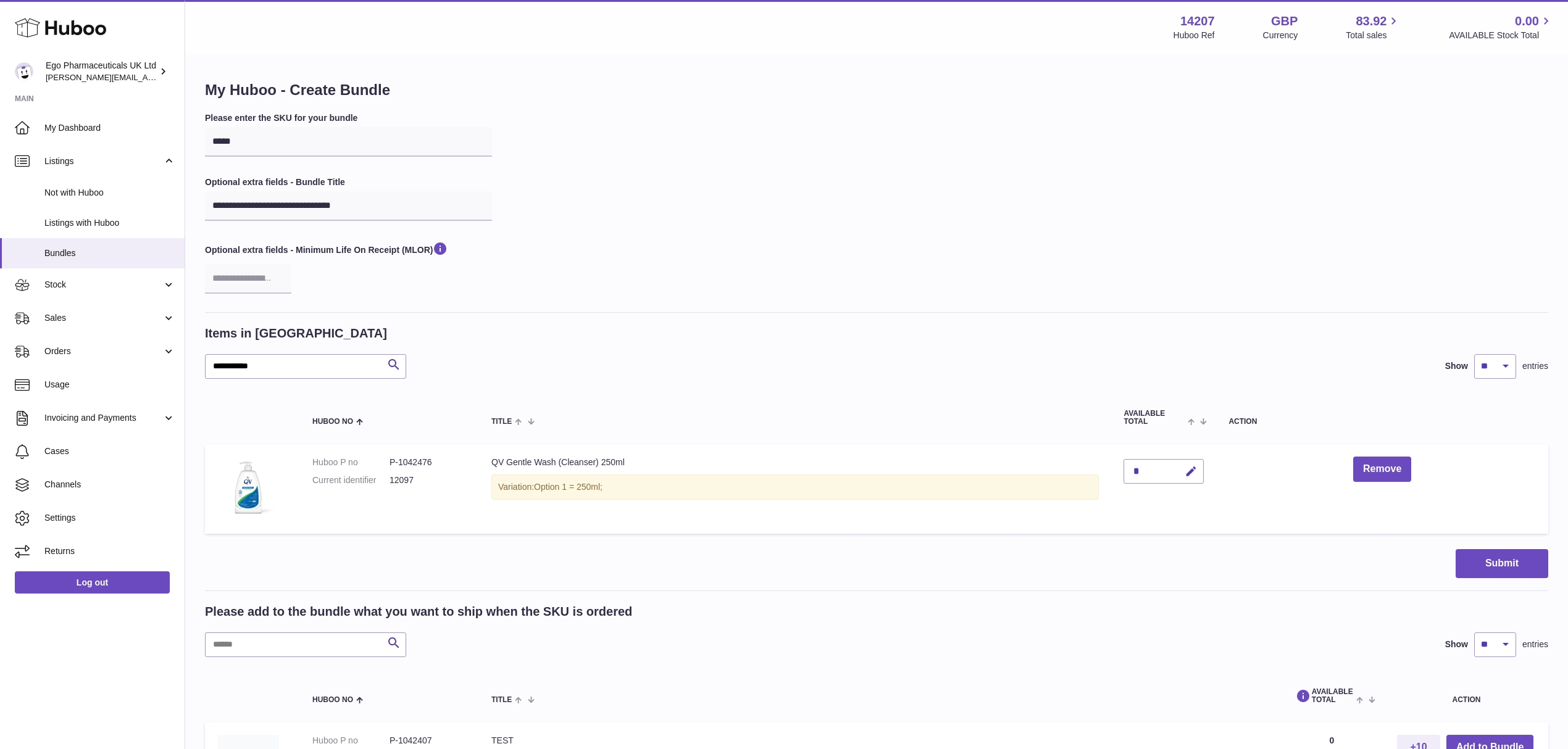
click at [1147, 467] on div "*" at bounding box center [1164, 471] width 80 height 24
click at [1199, 470] on button "button" at bounding box center [1190, 471] width 29 height 25
click at [1140, 470] on input "*" at bounding box center [1164, 471] width 80 height 24
type input "*"
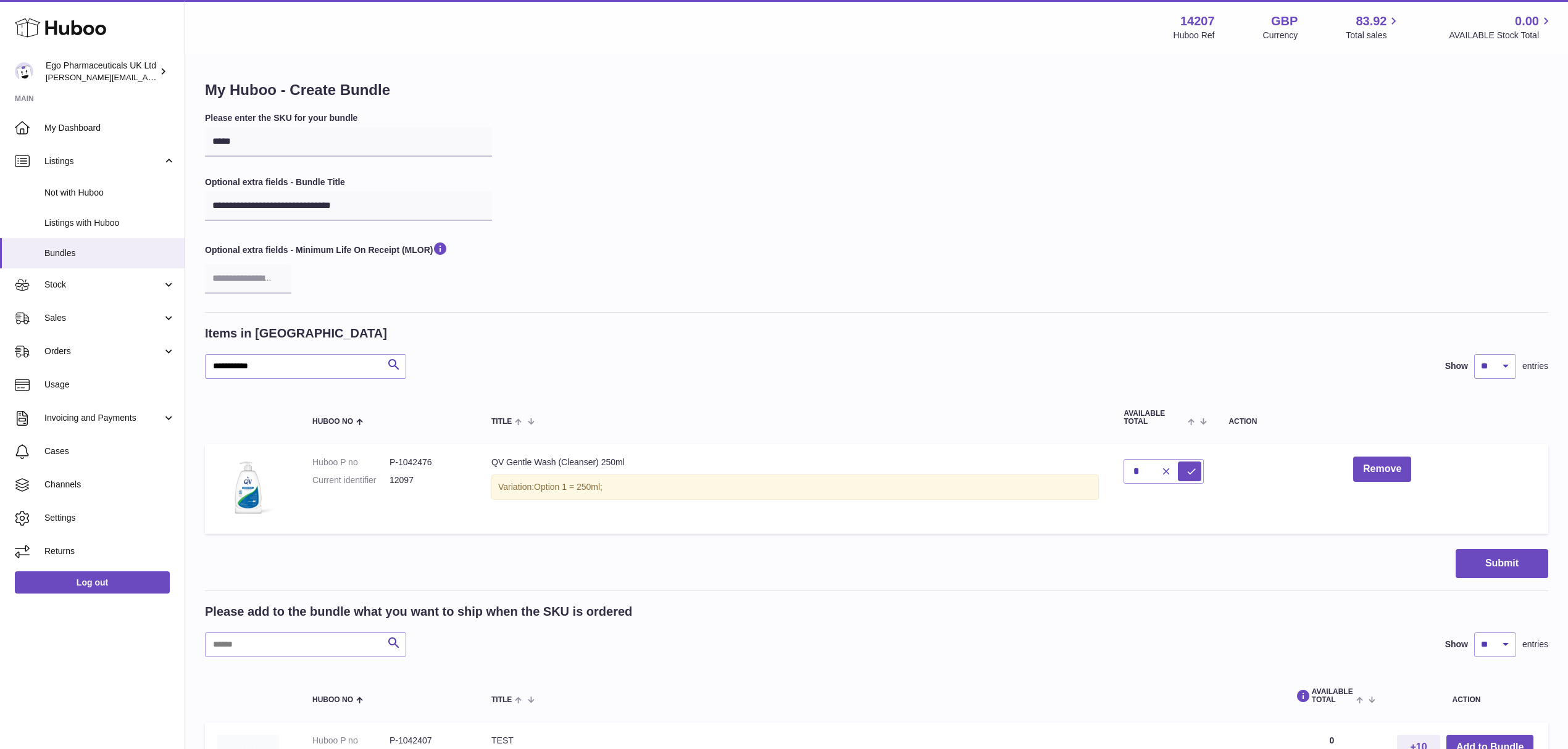
click at [1377, 529] on td "Remove" at bounding box center [1383, 489] width 332 height 90
click at [1484, 559] on button "Submit" at bounding box center [1502, 564] width 93 height 29
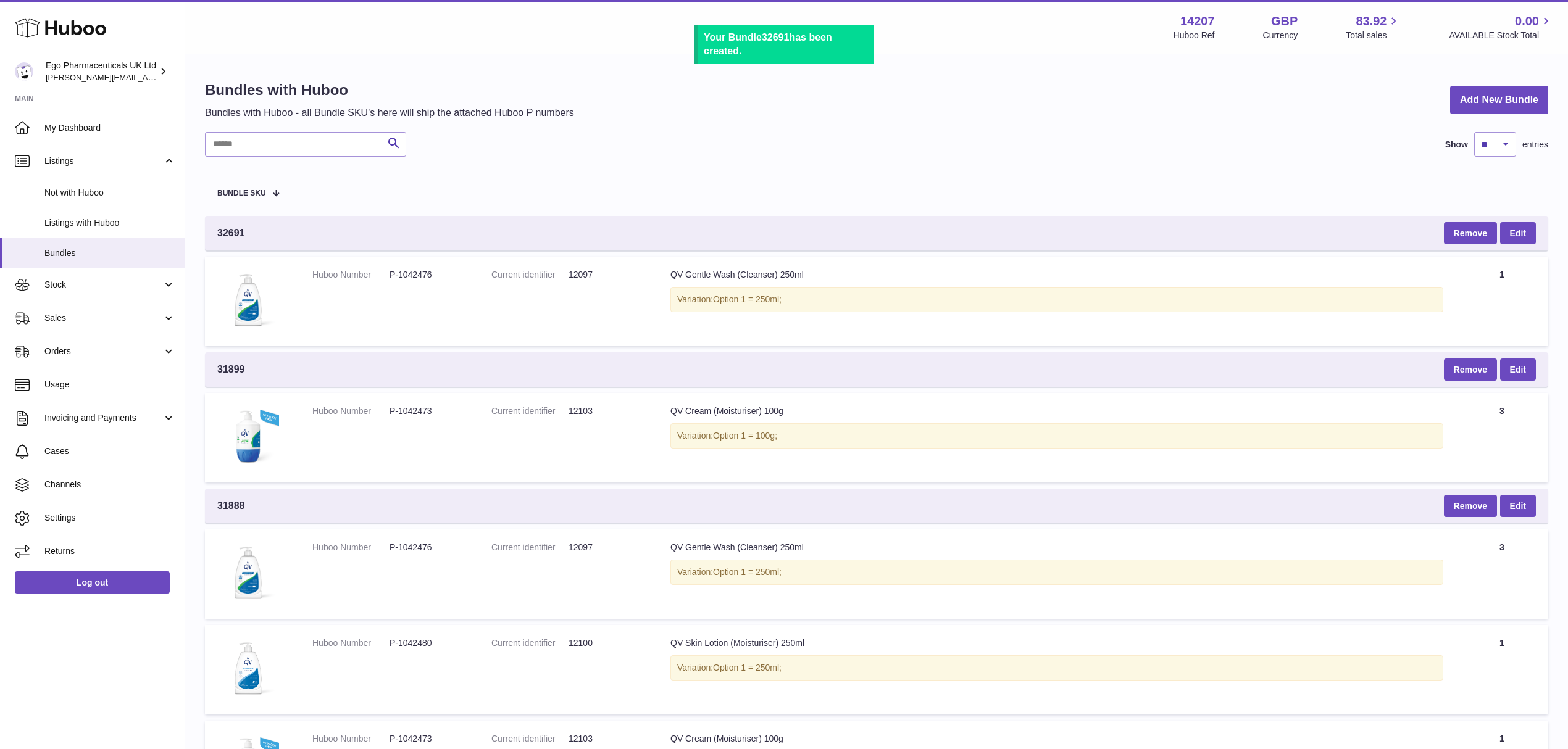
click at [907, 171] on table "Bundle SKU 32691 Remove Edit Huboo Number P-1042476 Current identifier 12097 Ti…" at bounding box center [876, 608] width 1343 height 879
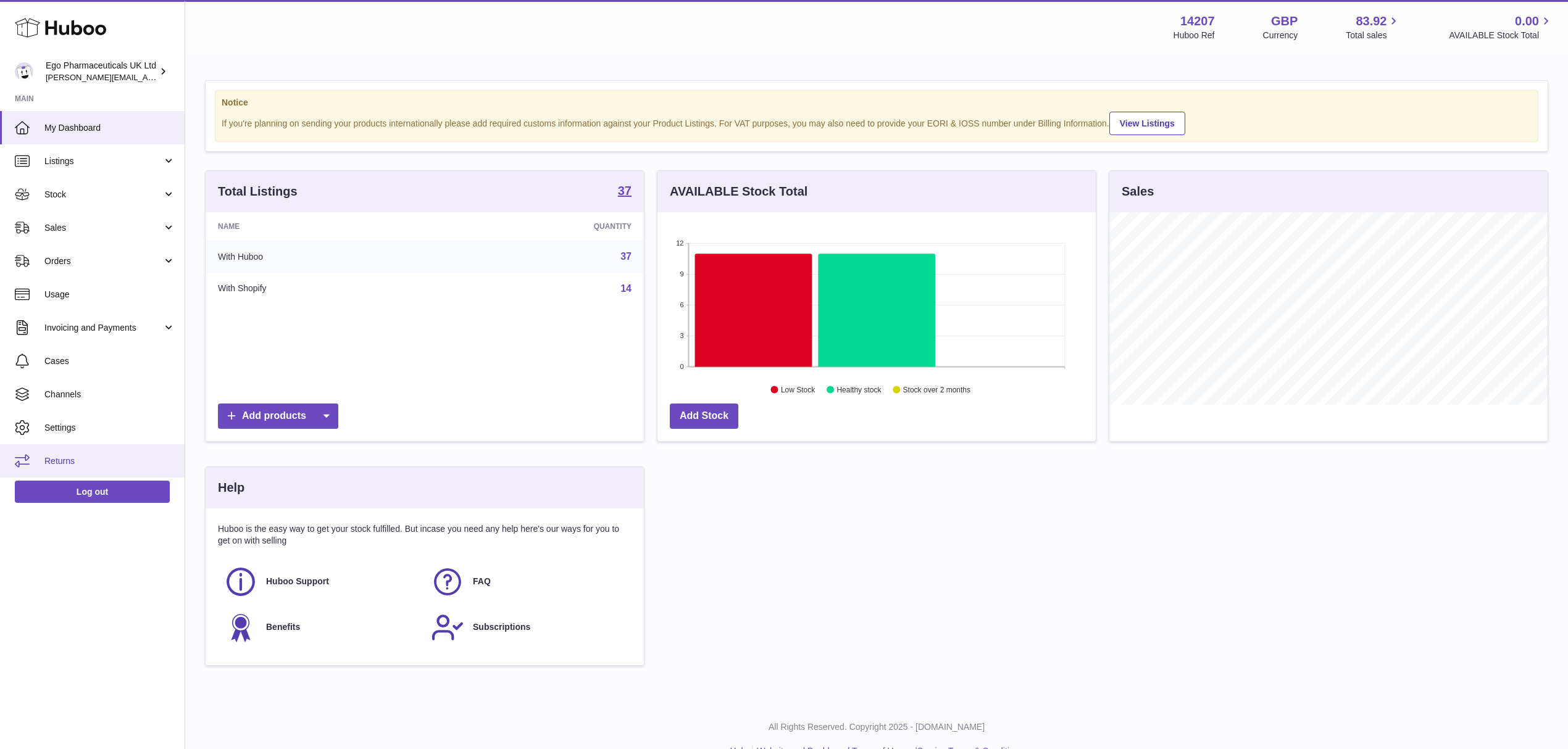
scroll to position [616958, 617046]
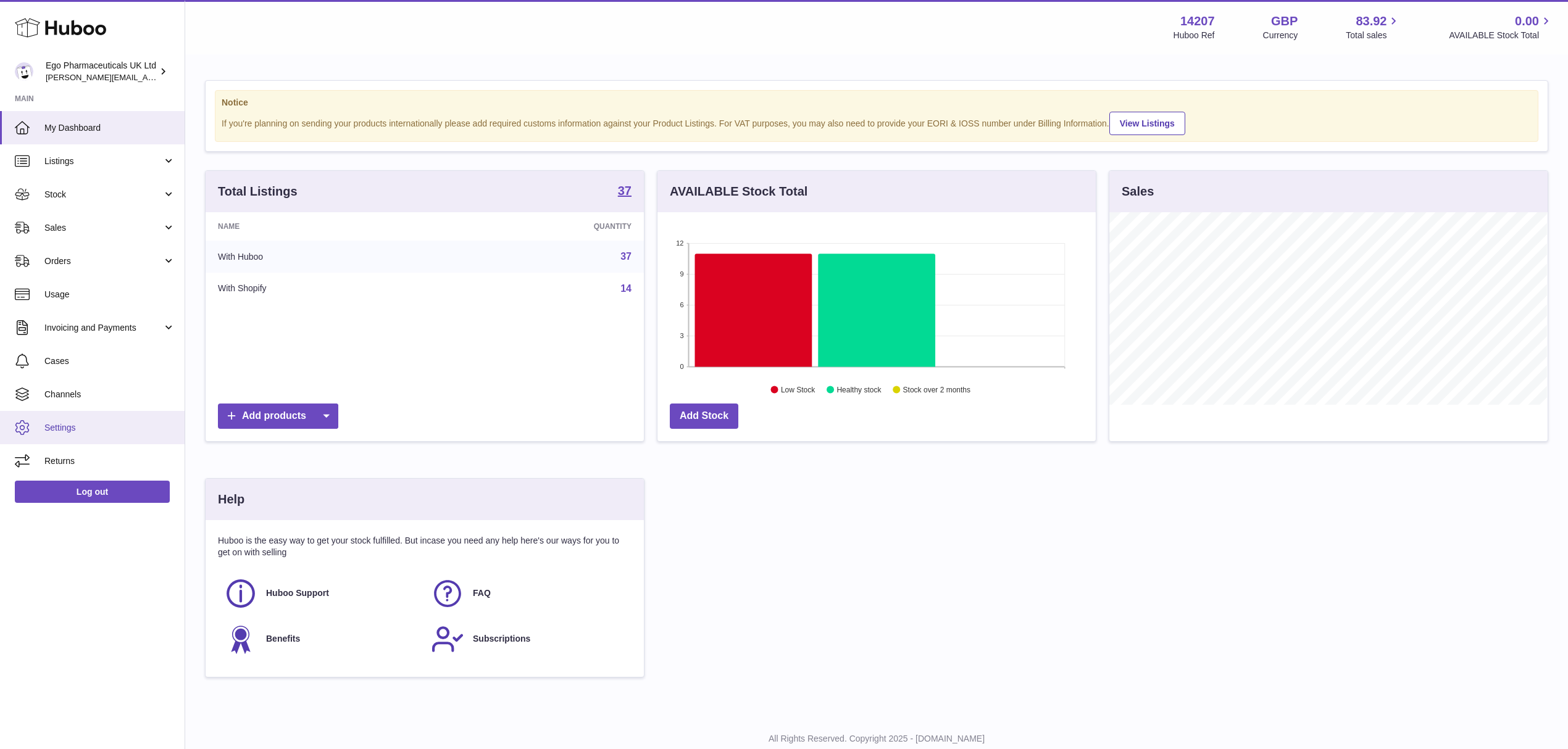
click at [68, 427] on span "Settings" at bounding box center [110, 427] width 131 height 12
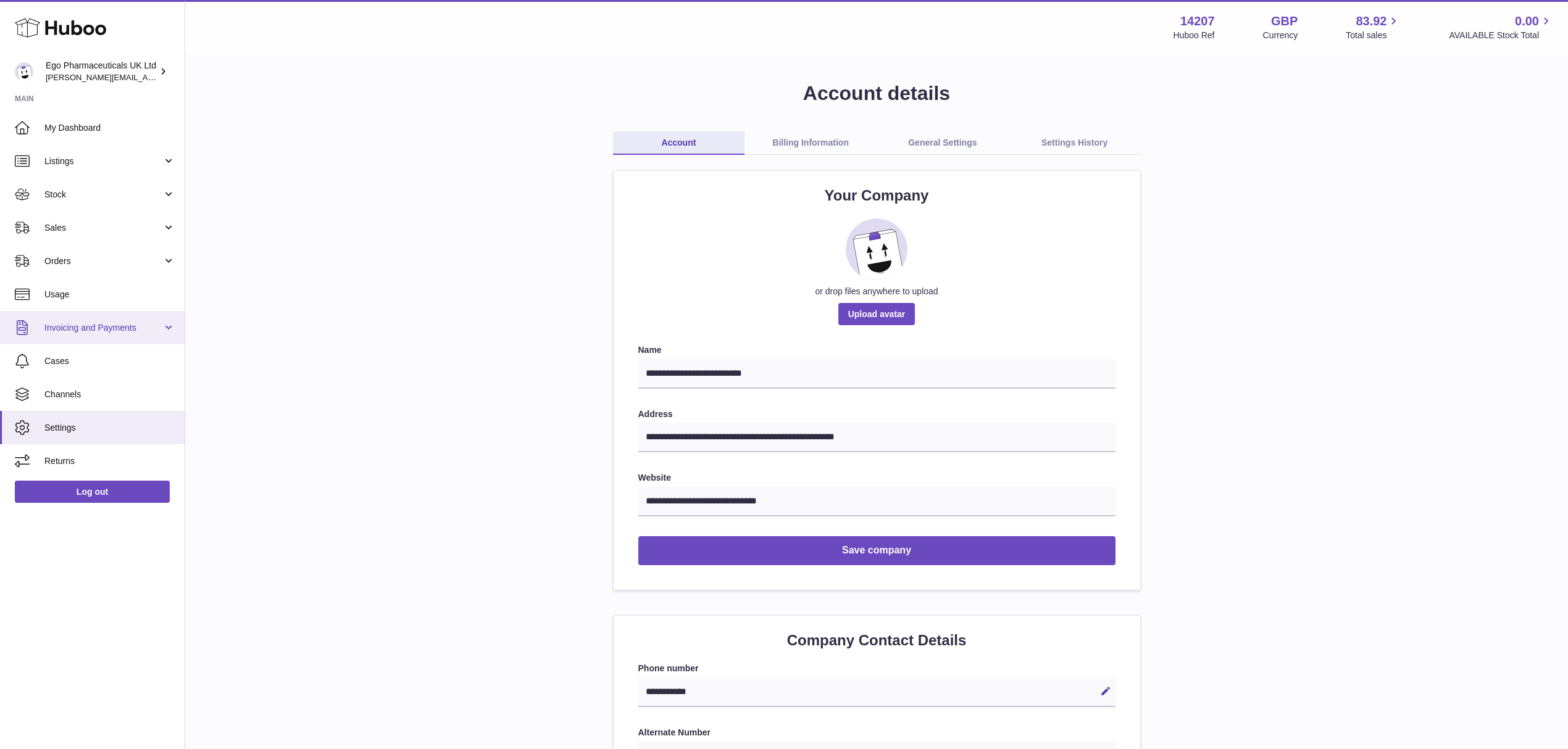
click at [136, 316] on link "Invoicing and Payments" at bounding box center [92, 327] width 184 height 33
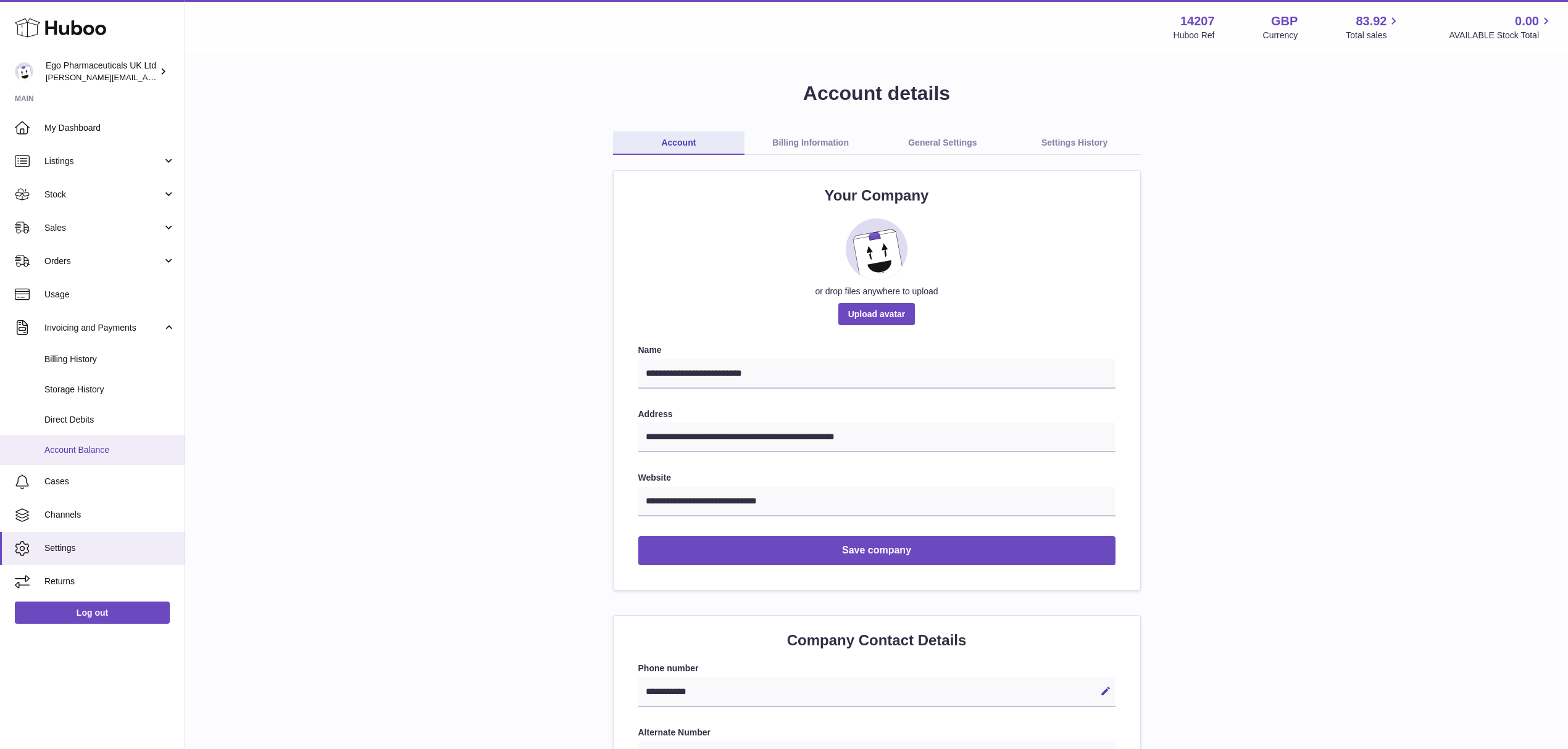
click at [97, 449] on span "Account Balance" at bounding box center [110, 450] width 131 height 12
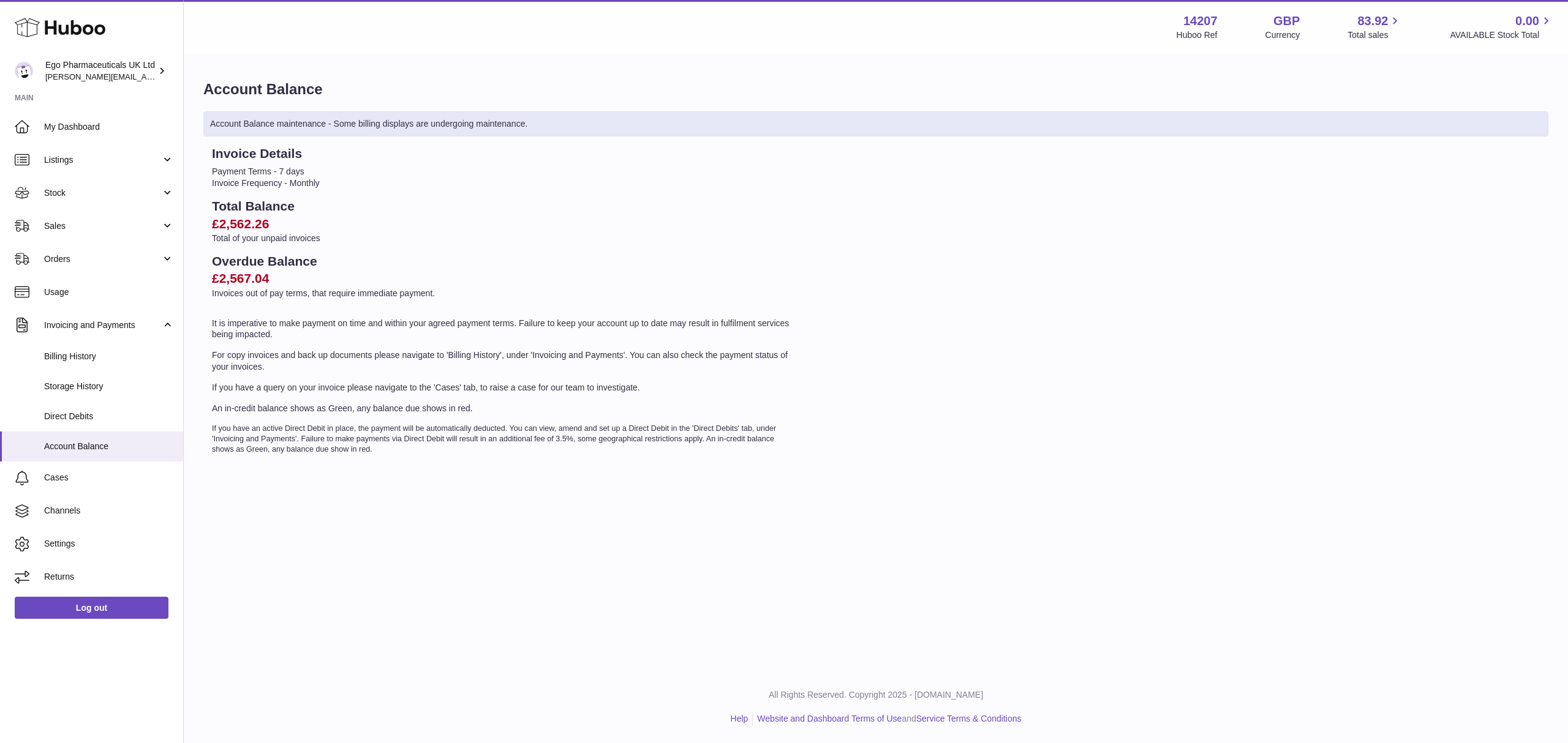
click at [275, 302] on div "Invoice Details Payment Terms - 7 days Invoice Frequency - Monthly Total Balanc…" at bounding box center [503, 300] width 600 height 310
click at [81, 354] on span "Billing History" at bounding box center [109, 356] width 130 height 12
